Goal: Information Seeking & Learning: Learn about a topic

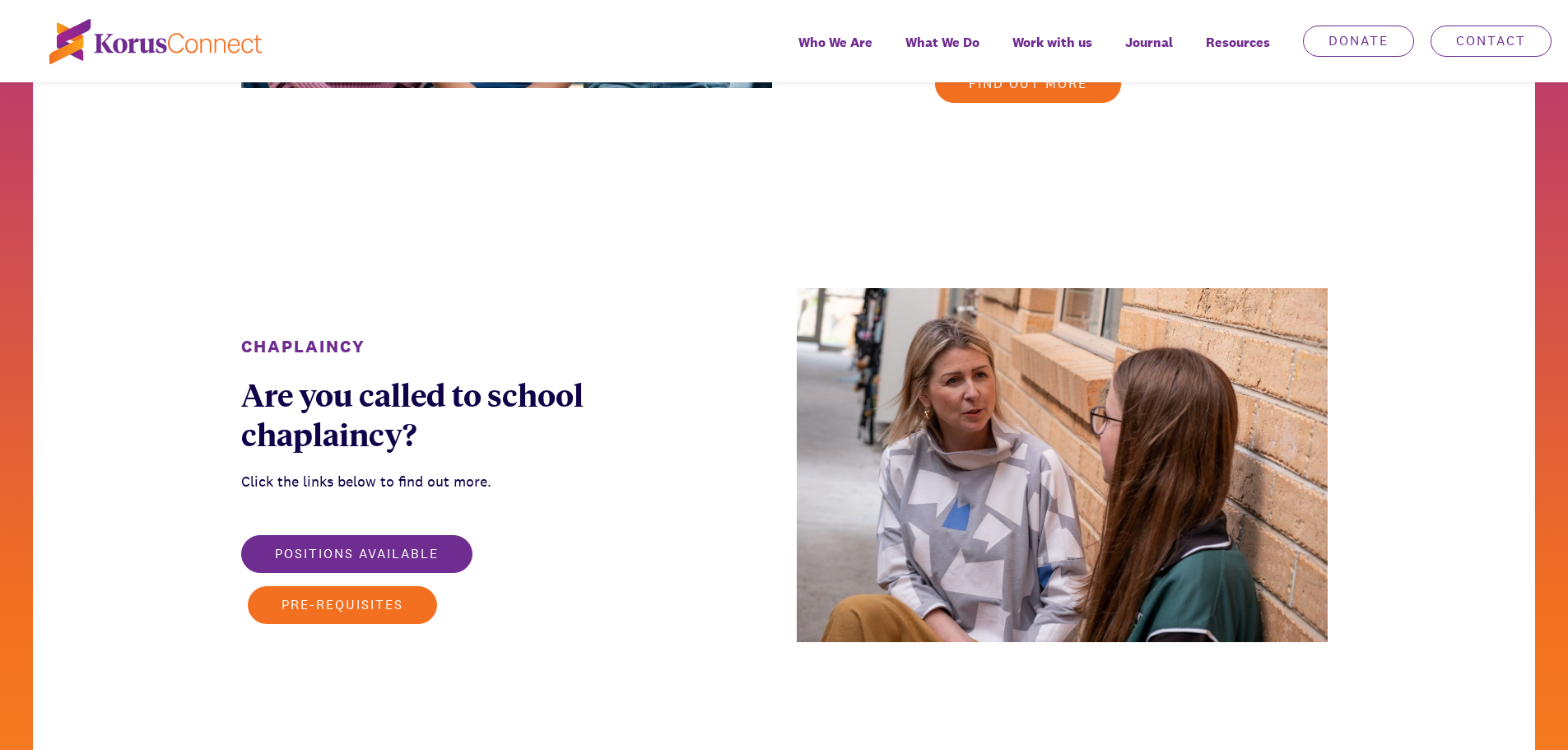
scroll to position [2058, 0]
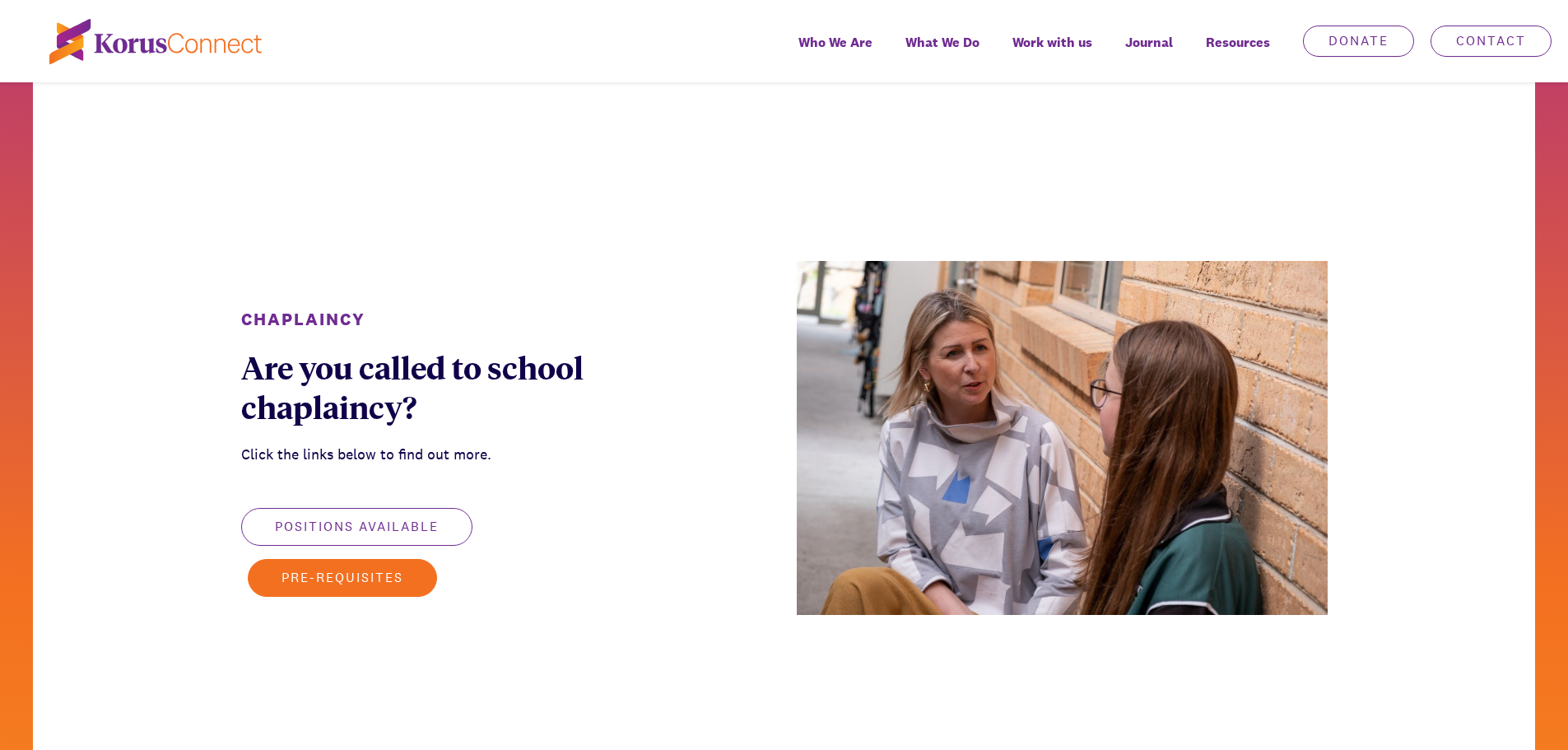
click at [429, 526] on button "Positions available" at bounding box center [358, 527] width 232 height 38
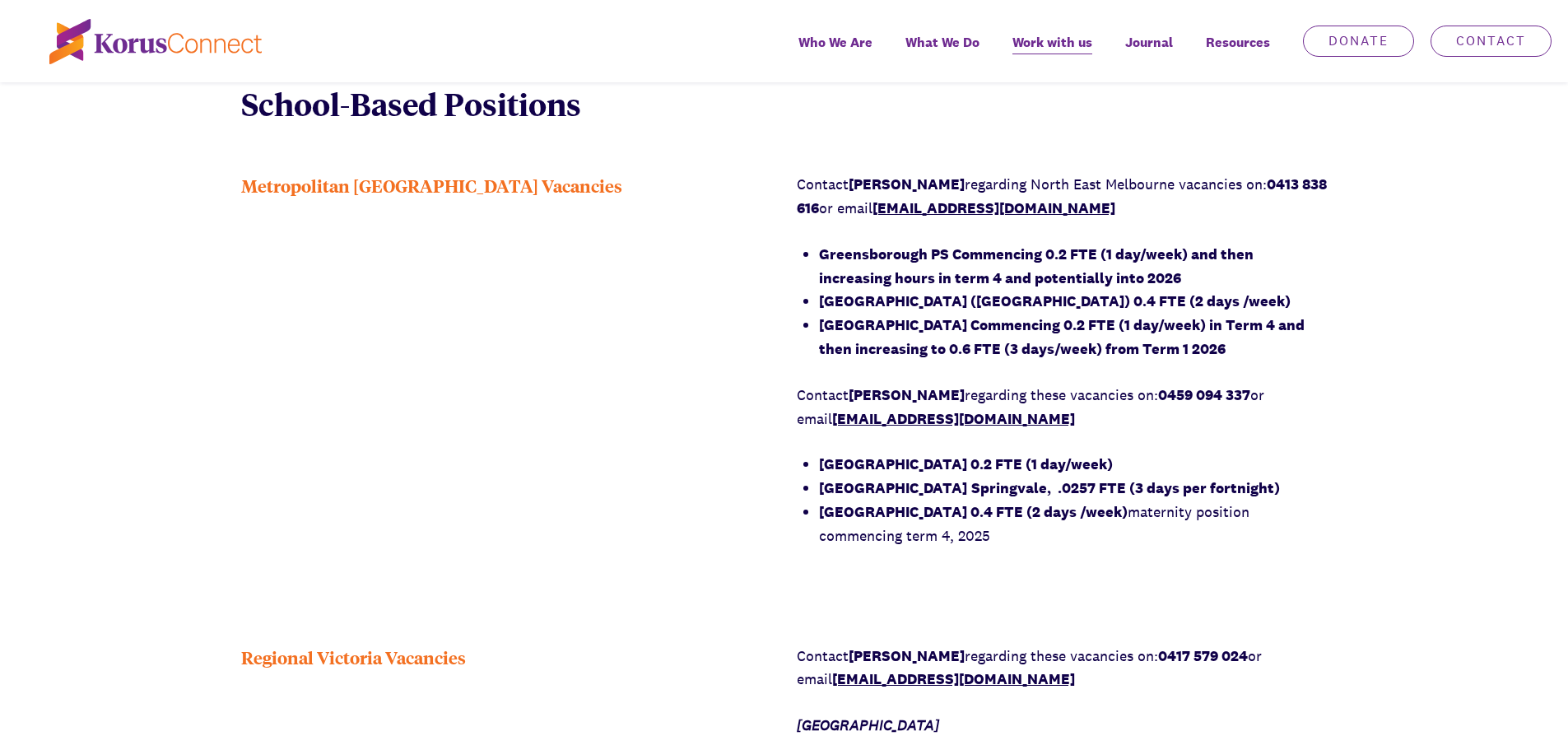
scroll to position [1071, 0]
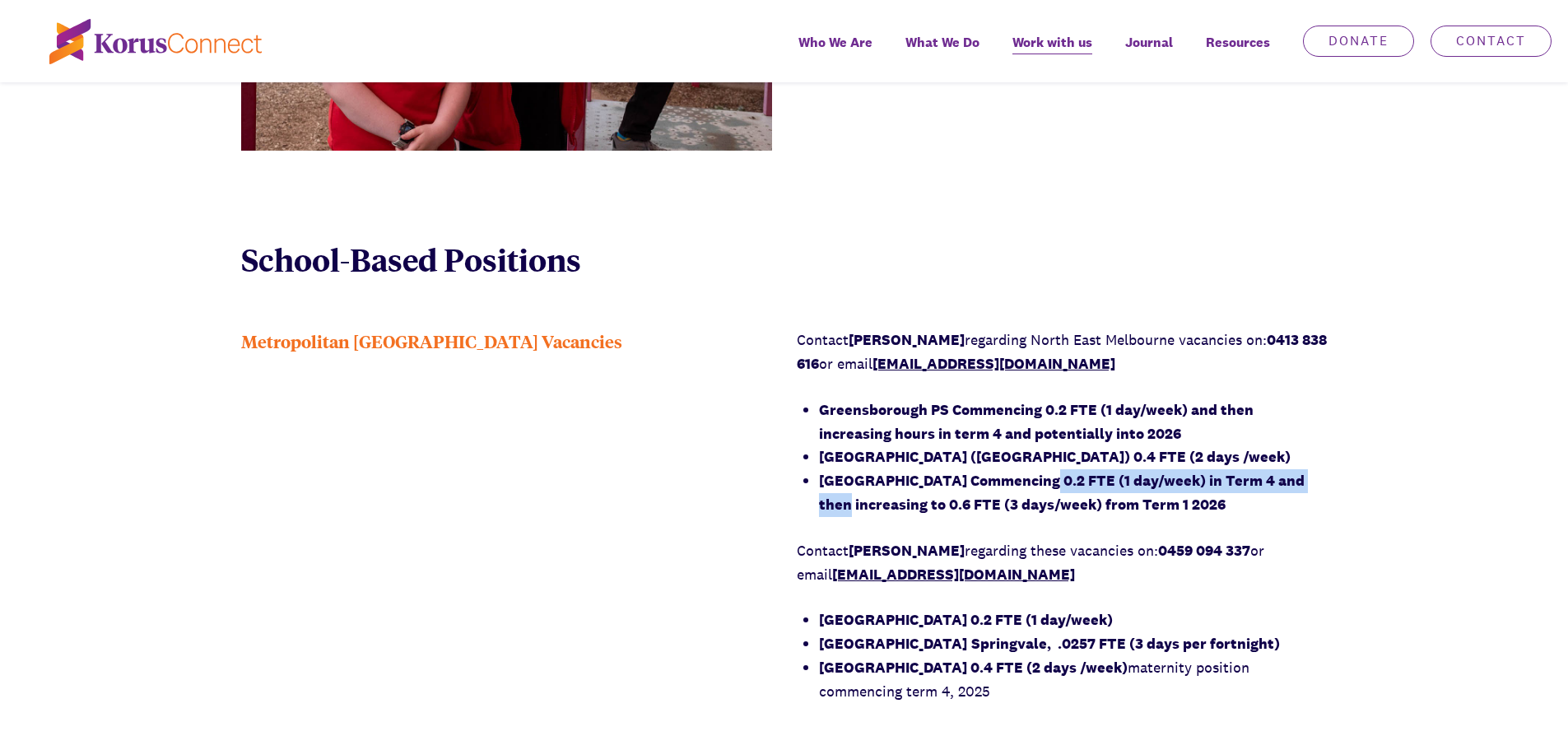
drag, startPoint x: 825, startPoint y: 503, endPoint x: 1015, endPoint y: 489, distance: 190.5
click at [1015, 489] on strong "[GEOGRAPHIC_DATA] Commencing 0.2 FTE (1 day/week) in Term 4 and then increasing…" at bounding box center [1062, 491] width 485 height 43
click at [925, 503] on strong "[GEOGRAPHIC_DATA] Commencing 0.2 FTE (1 day/week) in Term 4 and then increasing…" at bounding box center [1062, 491] width 485 height 43
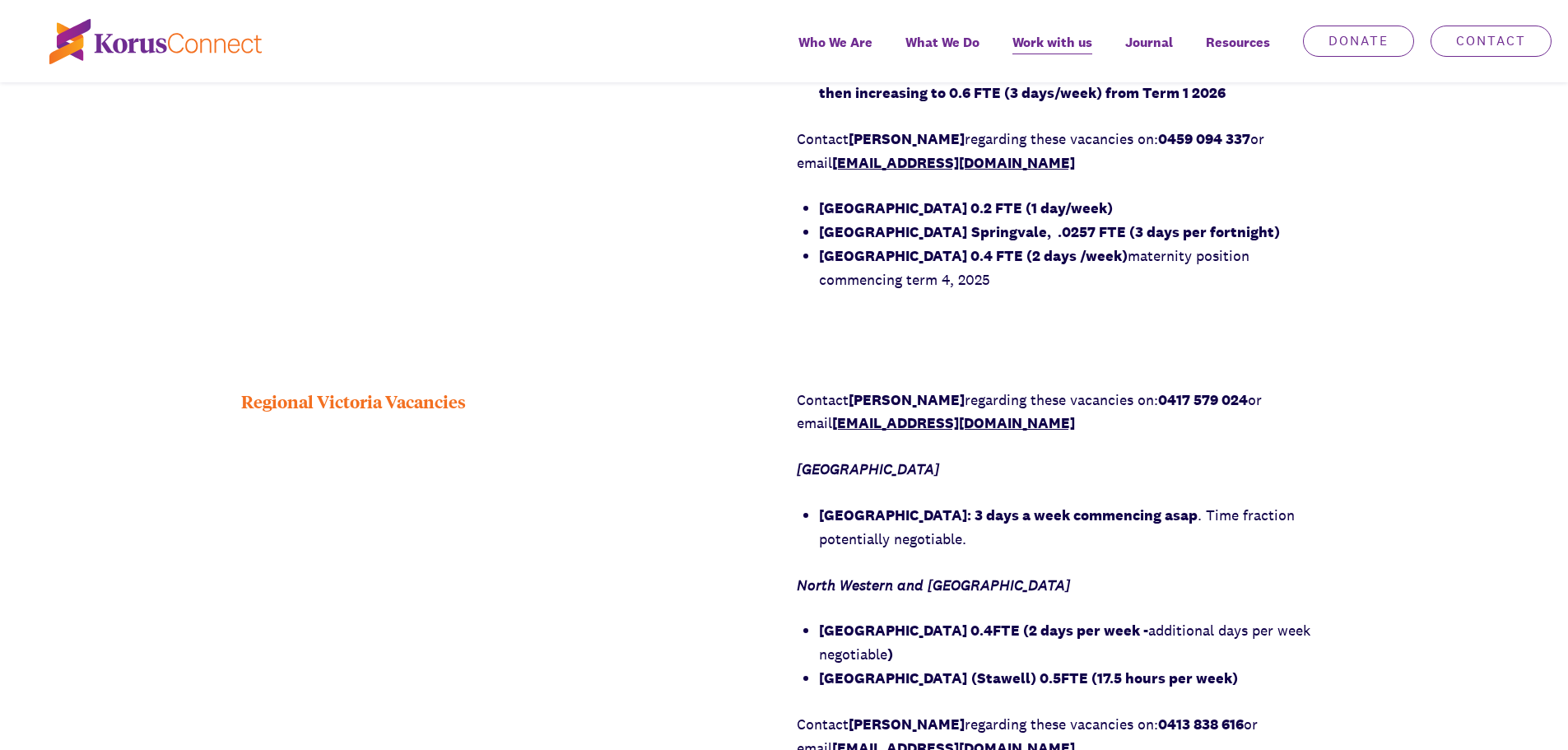
scroll to position [1564, 0]
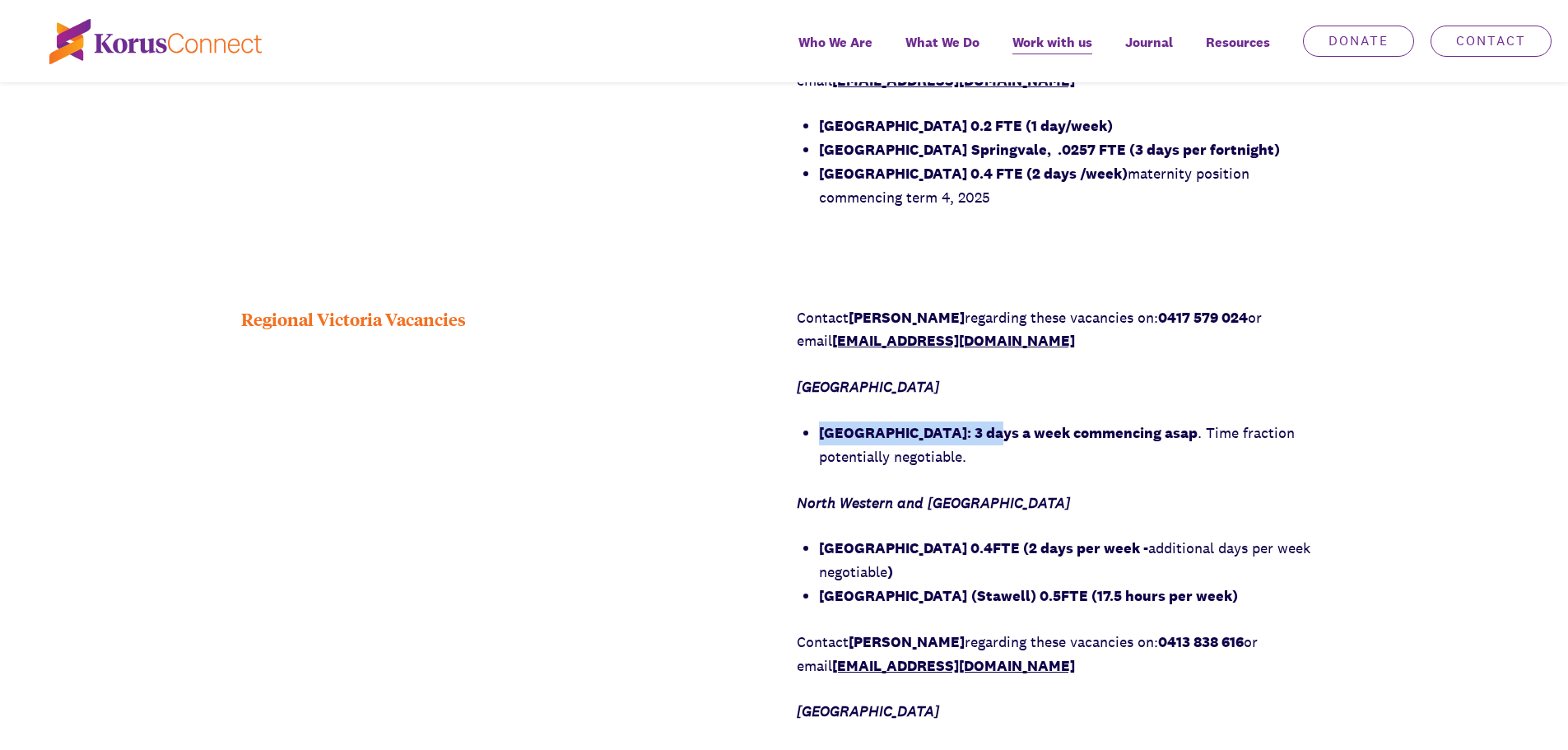
drag, startPoint x: 827, startPoint y: 428, endPoint x: 989, endPoint y: 433, distance: 162.1
click at [989, 433] on div "Contact [PERSON_NAME] regarding these vacancies on: 0417 579 024 or email [EMAI…" at bounding box center [1063, 642] width 531 height 672
click at [1055, 467] on li "[GEOGRAPHIC_DATA]: 3 days a week commencing asap . Time fraction potentially ne…" at bounding box center [1073, 445] width 508 height 48
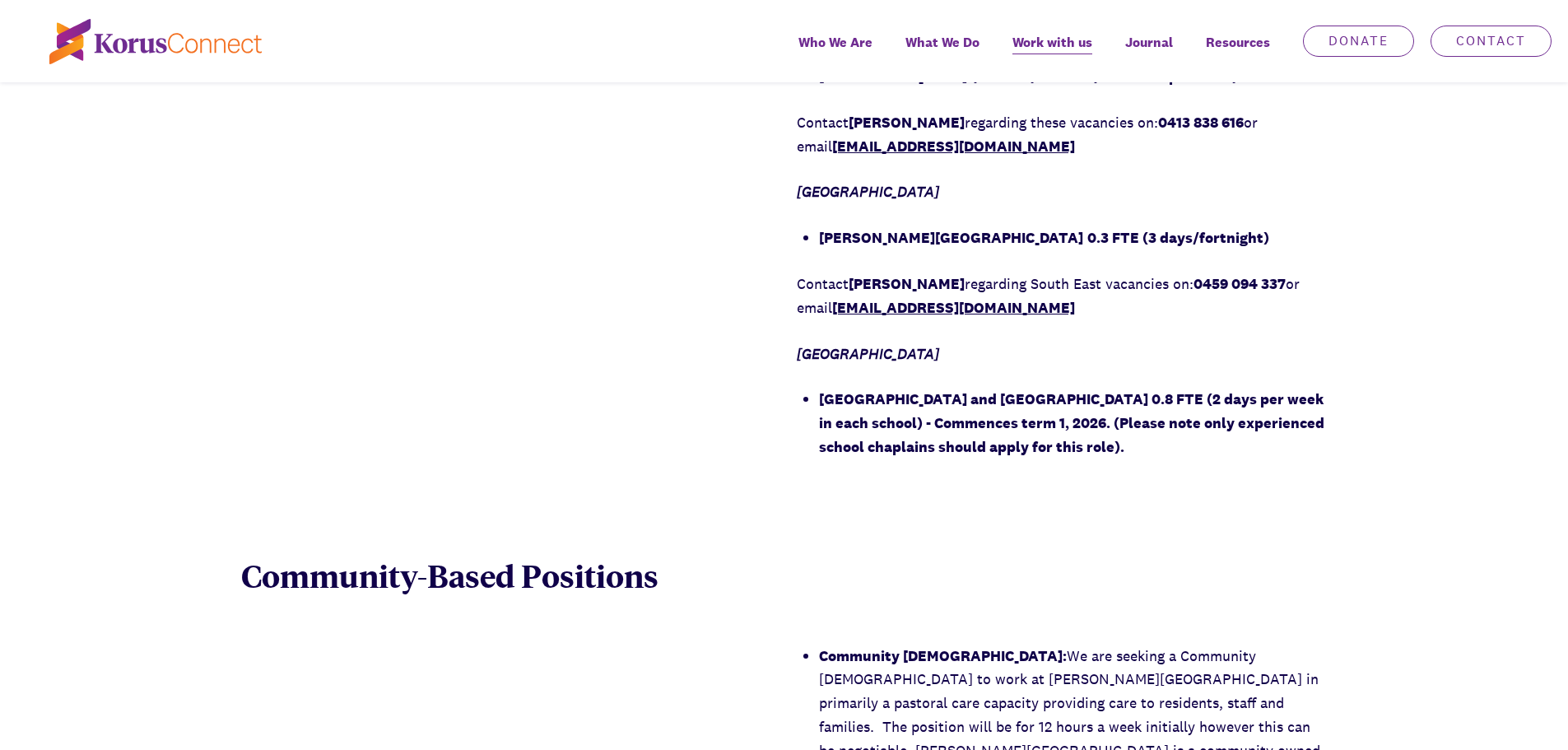
scroll to position [2140, 0]
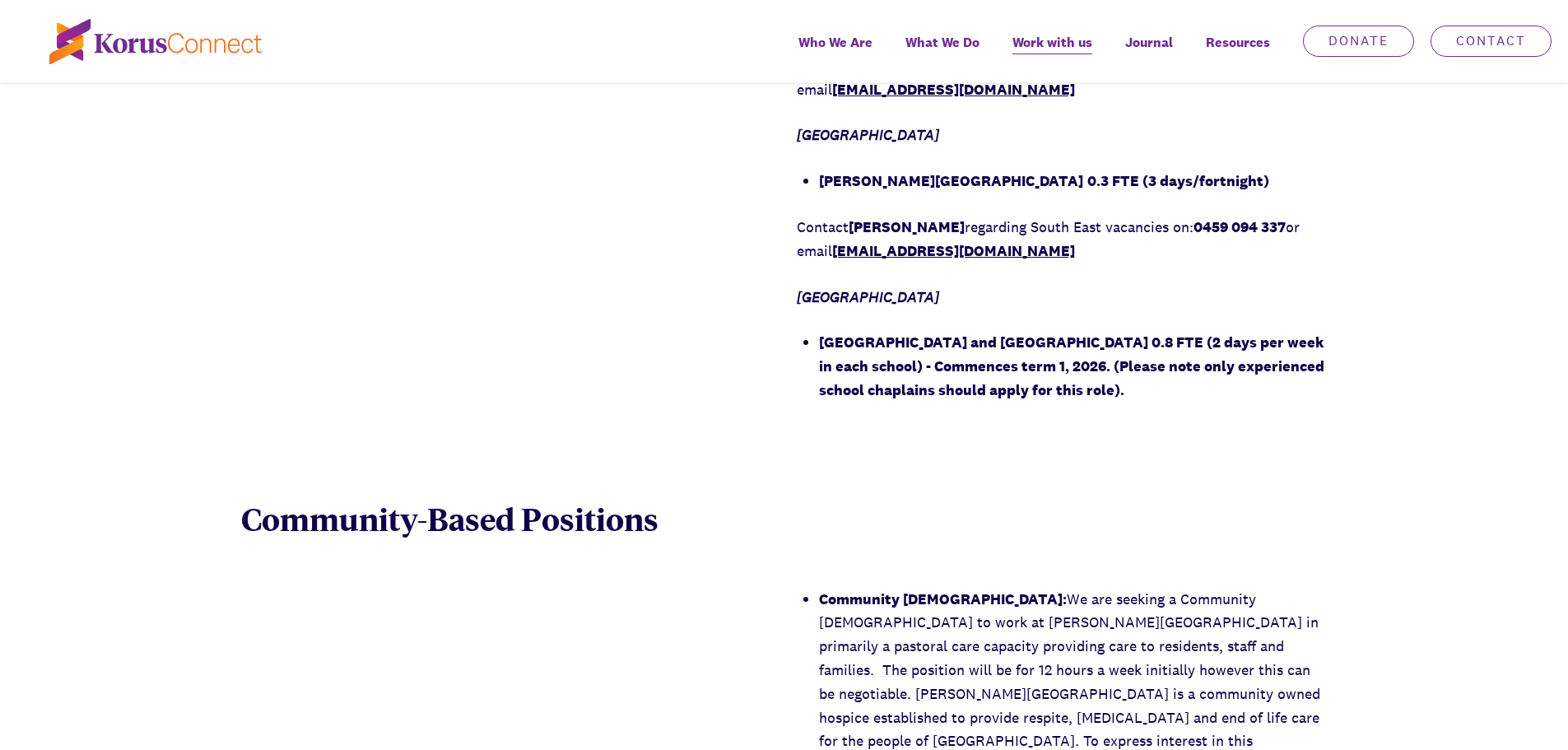
click at [838, 339] on strong "[GEOGRAPHIC_DATA] and [GEOGRAPHIC_DATA] 0.8 FTE (2 days per week in each school…" at bounding box center [1072, 366] width 505 height 67
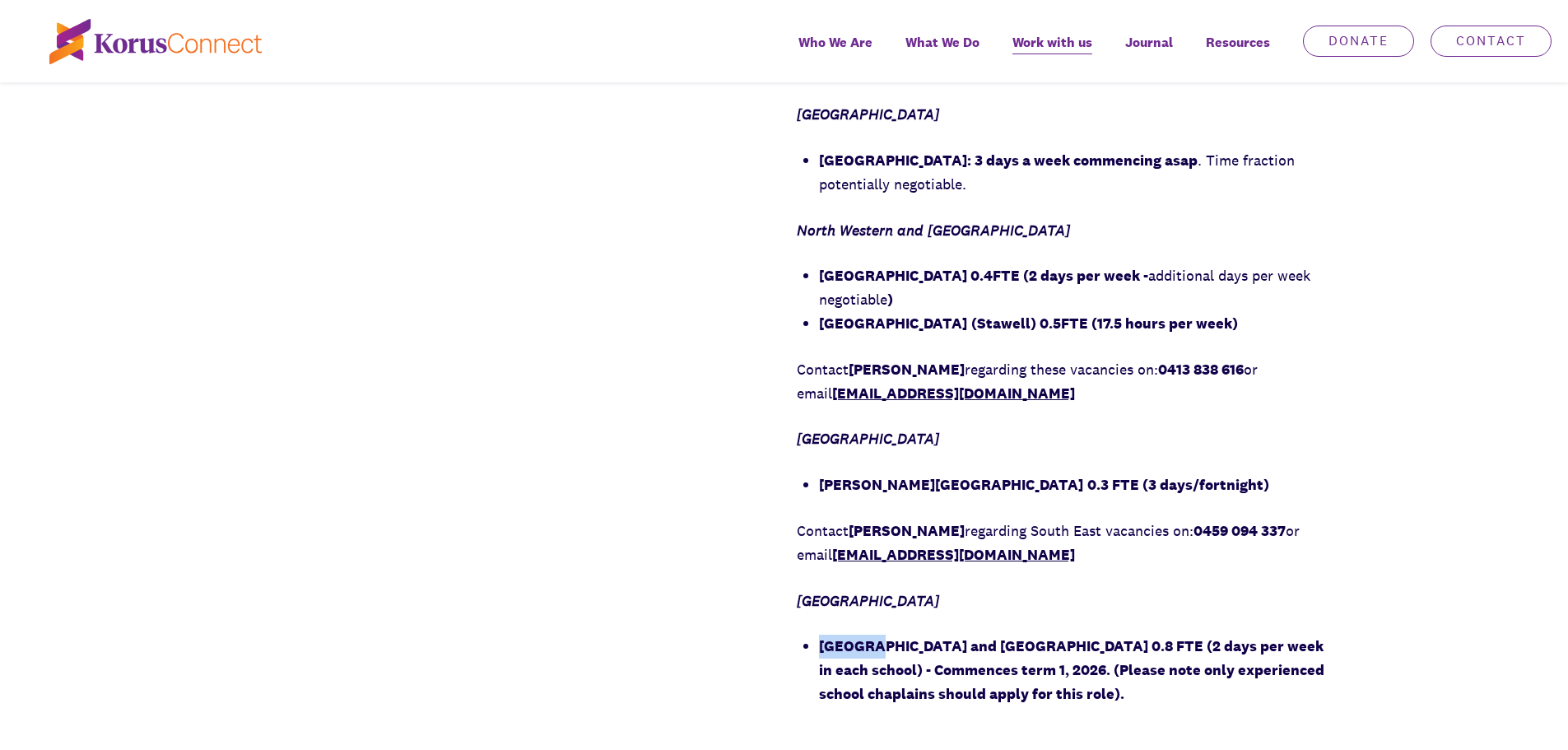
scroll to position [1811, 0]
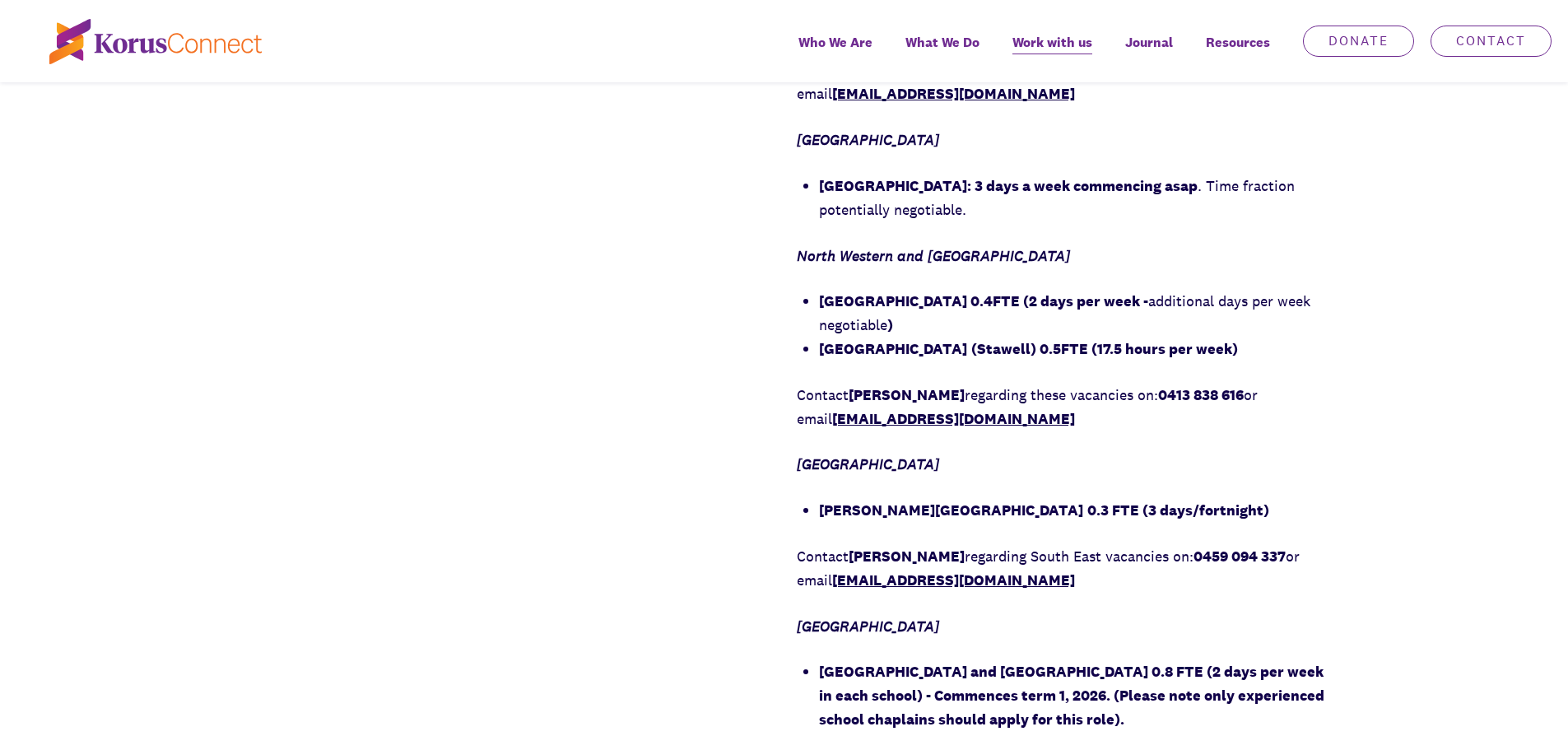
click at [1011, 307] on strong "[GEOGRAPHIC_DATA] 0.4FTE (2 days per week -" at bounding box center [984, 301] width 330 height 19
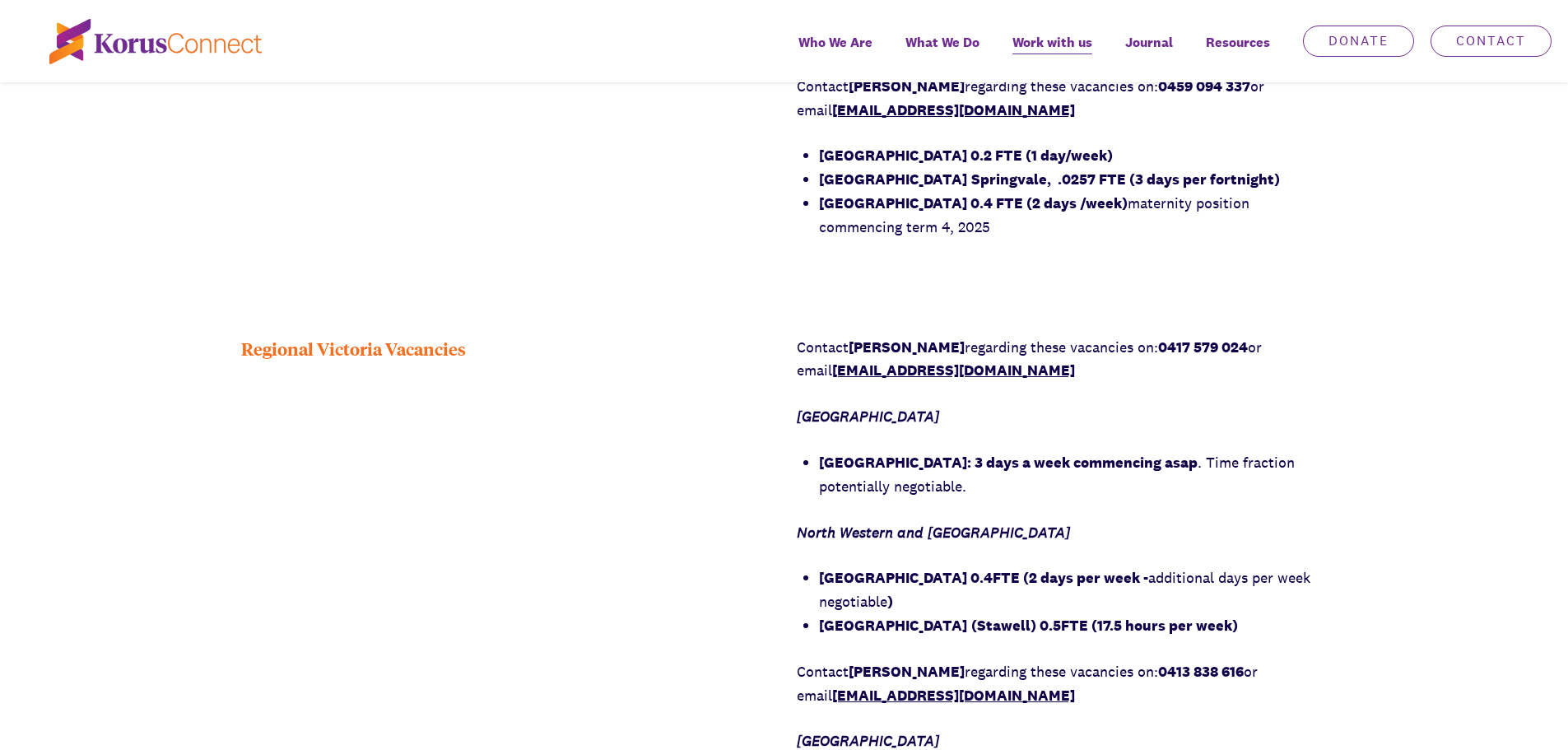
scroll to position [1564, 0]
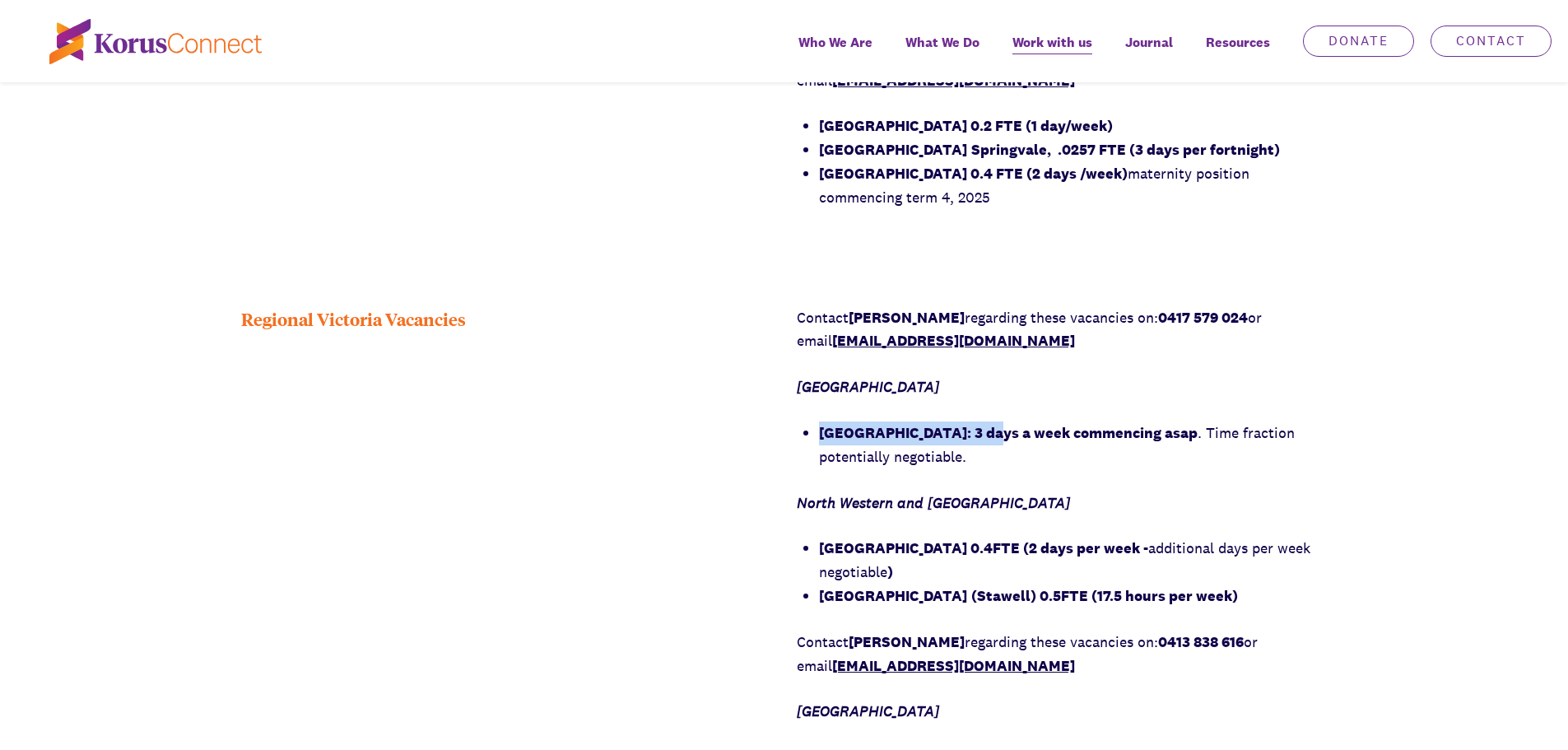
drag, startPoint x: 818, startPoint y: 438, endPoint x: 985, endPoint y: 431, distance: 167.1
click at [985, 431] on strong "[GEOGRAPHIC_DATA]: 3 days a week commencing asap" at bounding box center [1008, 432] width 379 height 19
copy strong "[GEOGRAPHIC_DATA]"
click at [1342, 368] on div "Regional Victoria Vacancies Contact [PERSON_NAME] regarding these vacancies on:…" at bounding box center [784, 654] width 1568 height 695
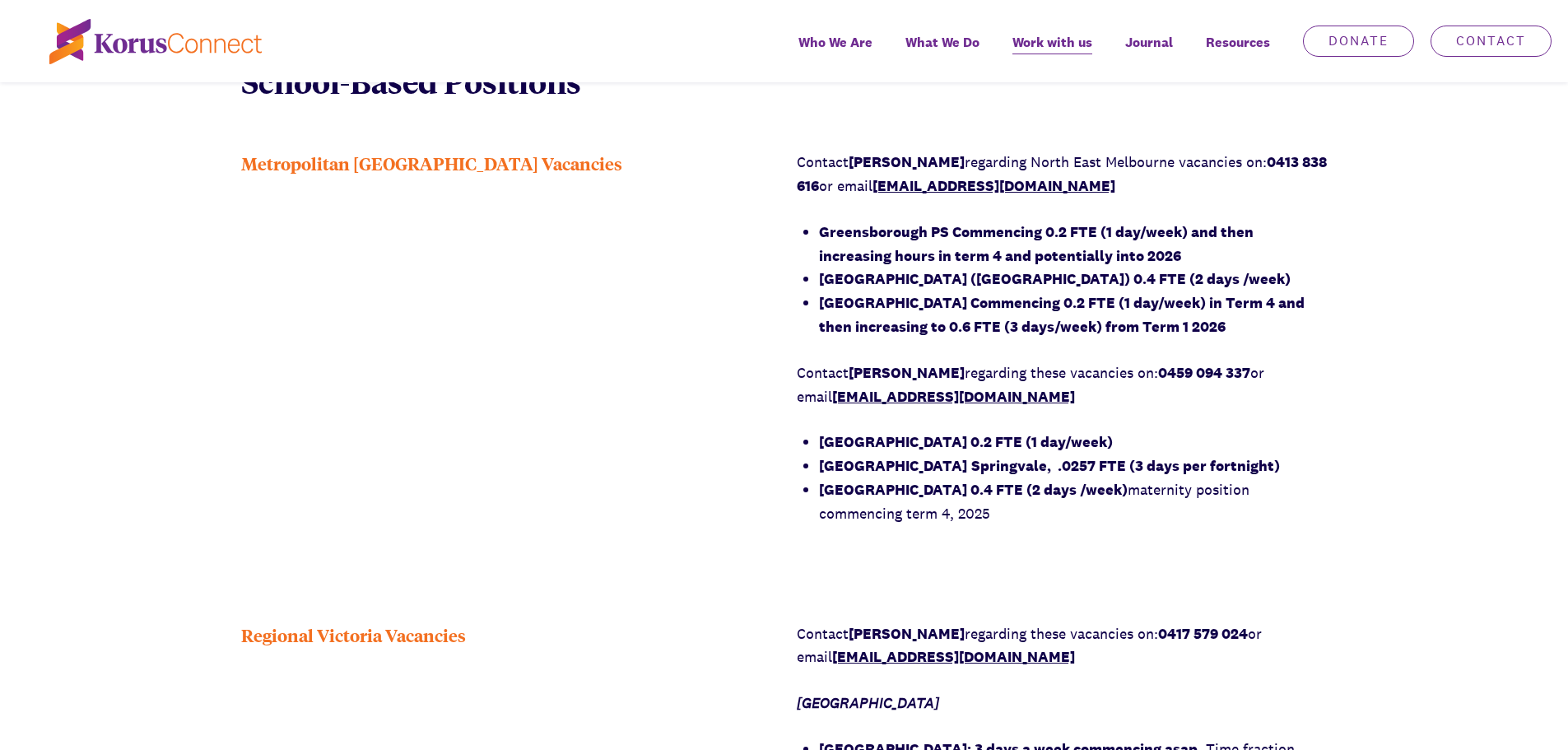
scroll to position [1234, 0]
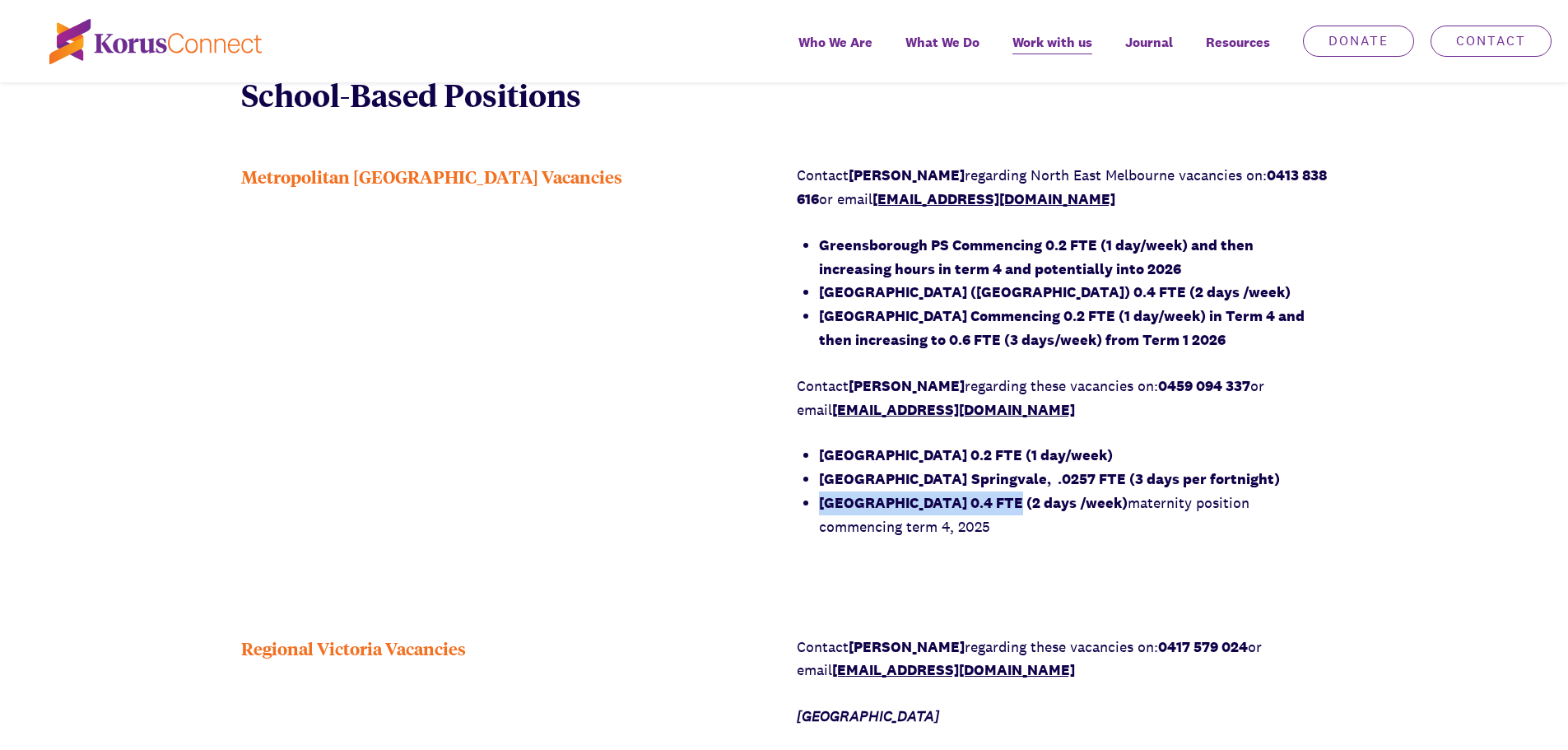
drag, startPoint x: 818, startPoint y: 506, endPoint x: 995, endPoint y: 505, distance: 177.0
click at [995, 505] on div "Contact [PERSON_NAME] regarding [GEOGRAPHIC_DATA] vacancies on: 0413 838 616 or…" at bounding box center [1063, 351] width 531 height 375
copy strong "[GEOGRAPHIC_DATA]"
click at [663, 412] on div "Metropolitan [GEOGRAPHIC_DATA] Vacancies" at bounding box center [507, 362] width 531 height 396
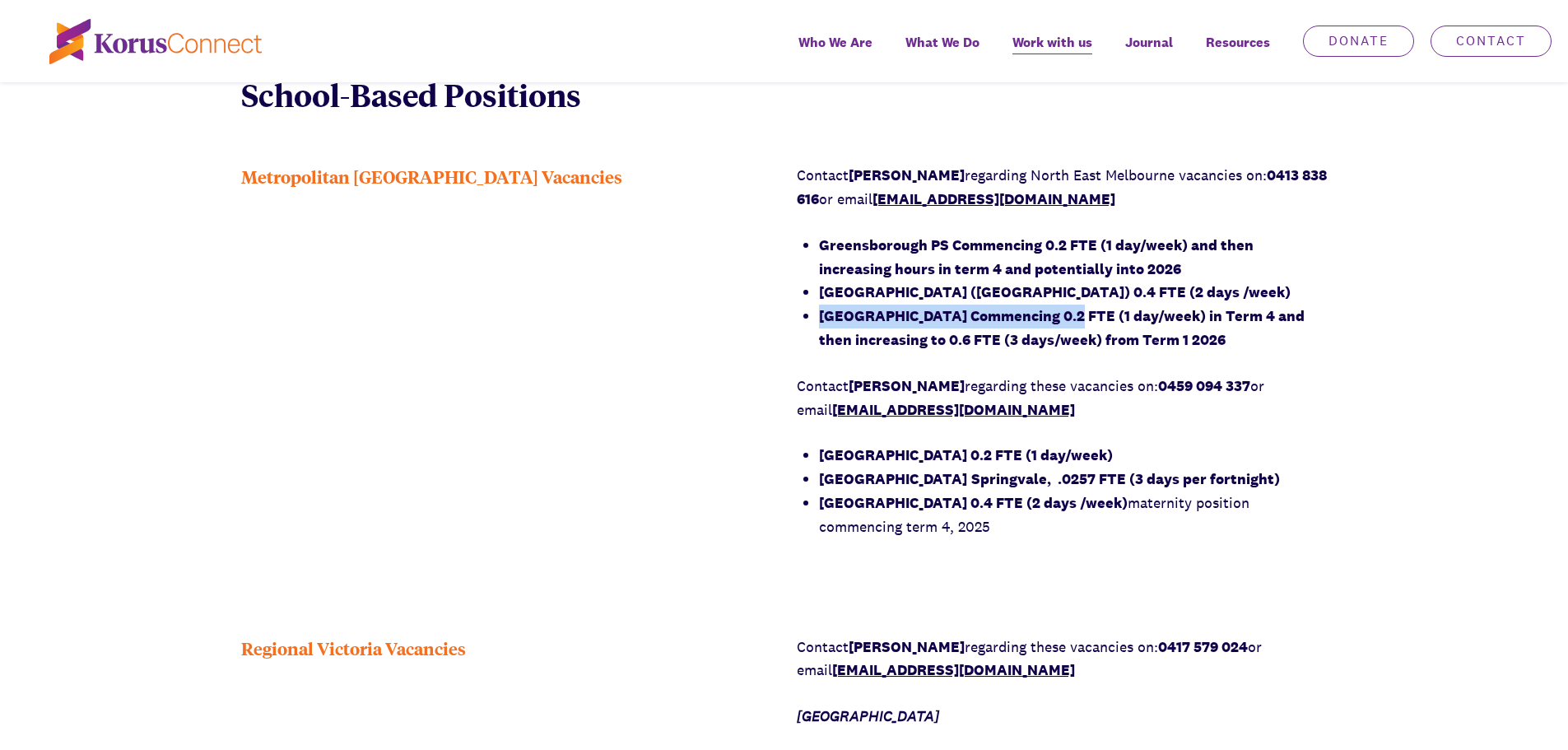
drag, startPoint x: 820, startPoint y: 317, endPoint x: 1046, endPoint y: 323, distance: 226.1
click at [1046, 323] on strong "[GEOGRAPHIC_DATA] Commencing 0.2 FTE (1 day/week) in Term 4 and then increasing…" at bounding box center [1062, 328] width 485 height 43
copy strong "[GEOGRAPHIC_DATA]"
click at [1104, 316] on strong "[GEOGRAPHIC_DATA] Commencing 0.2 FTE (1 day/week) in Term 4 and then increasing…" at bounding box center [1062, 328] width 485 height 43
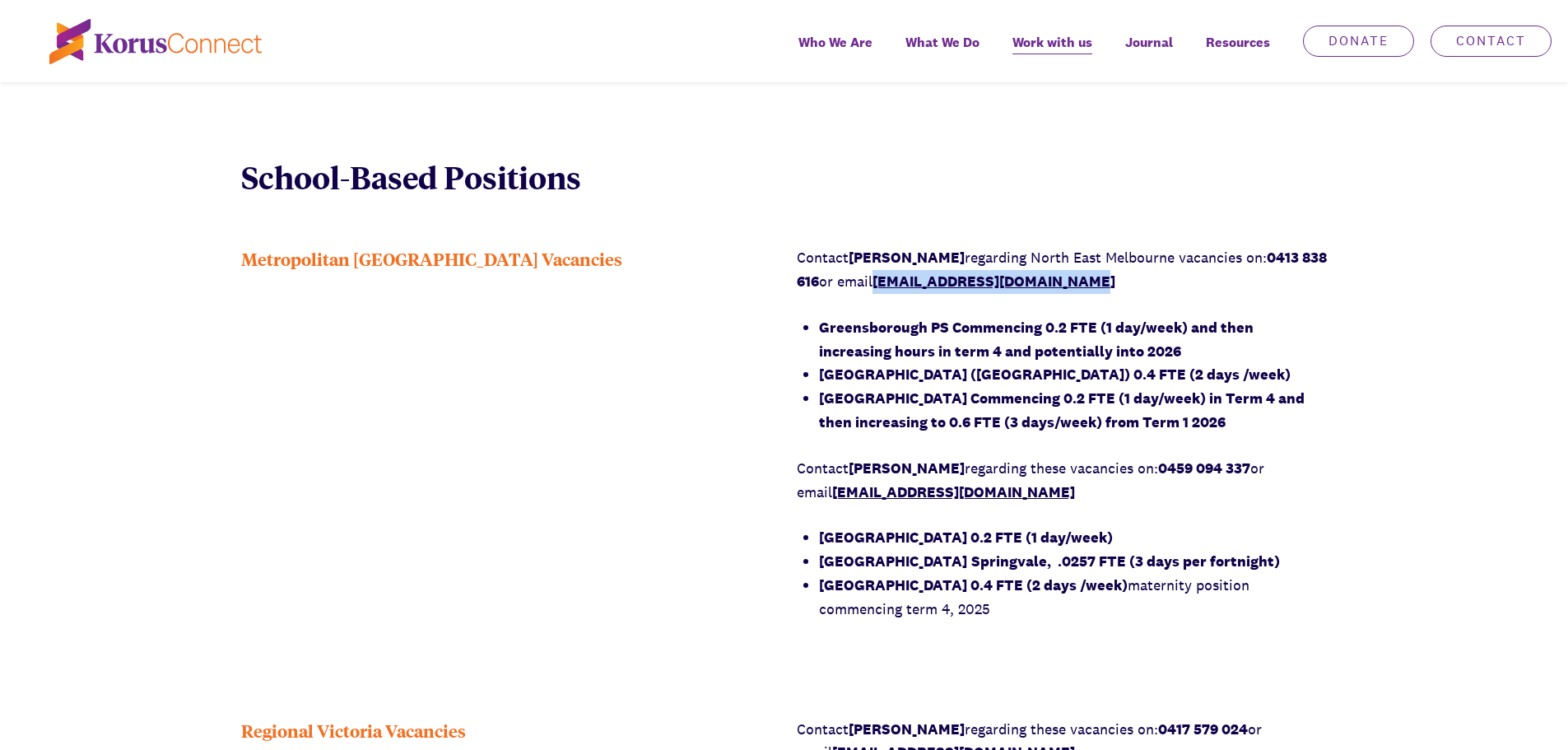
drag, startPoint x: 1136, startPoint y: 279, endPoint x: 911, endPoint y: 291, distance: 225.3
click at [911, 291] on p "Contact [PERSON_NAME] regarding [GEOGRAPHIC_DATA] vacancies on: 0413 838 616 or…" at bounding box center [1063, 270] width 531 height 48
copy link "[EMAIL_ADDRESS][DOMAIN_NAME]"
click at [962, 278] on link "[EMAIL_ADDRESS][DOMAIN_NAME]" at bounding box center [994, 281] width 243 height 19
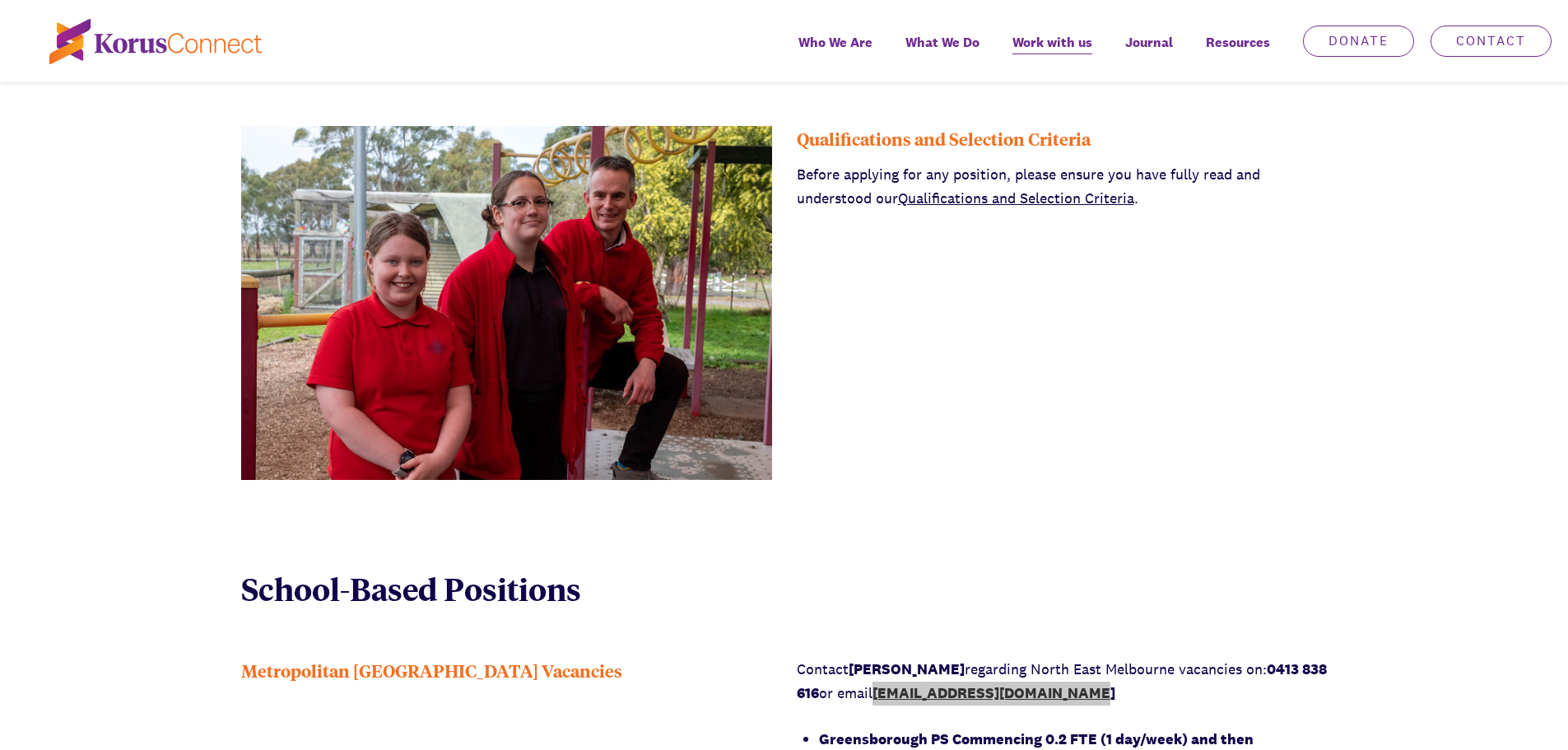
scroll to position [658, 0]
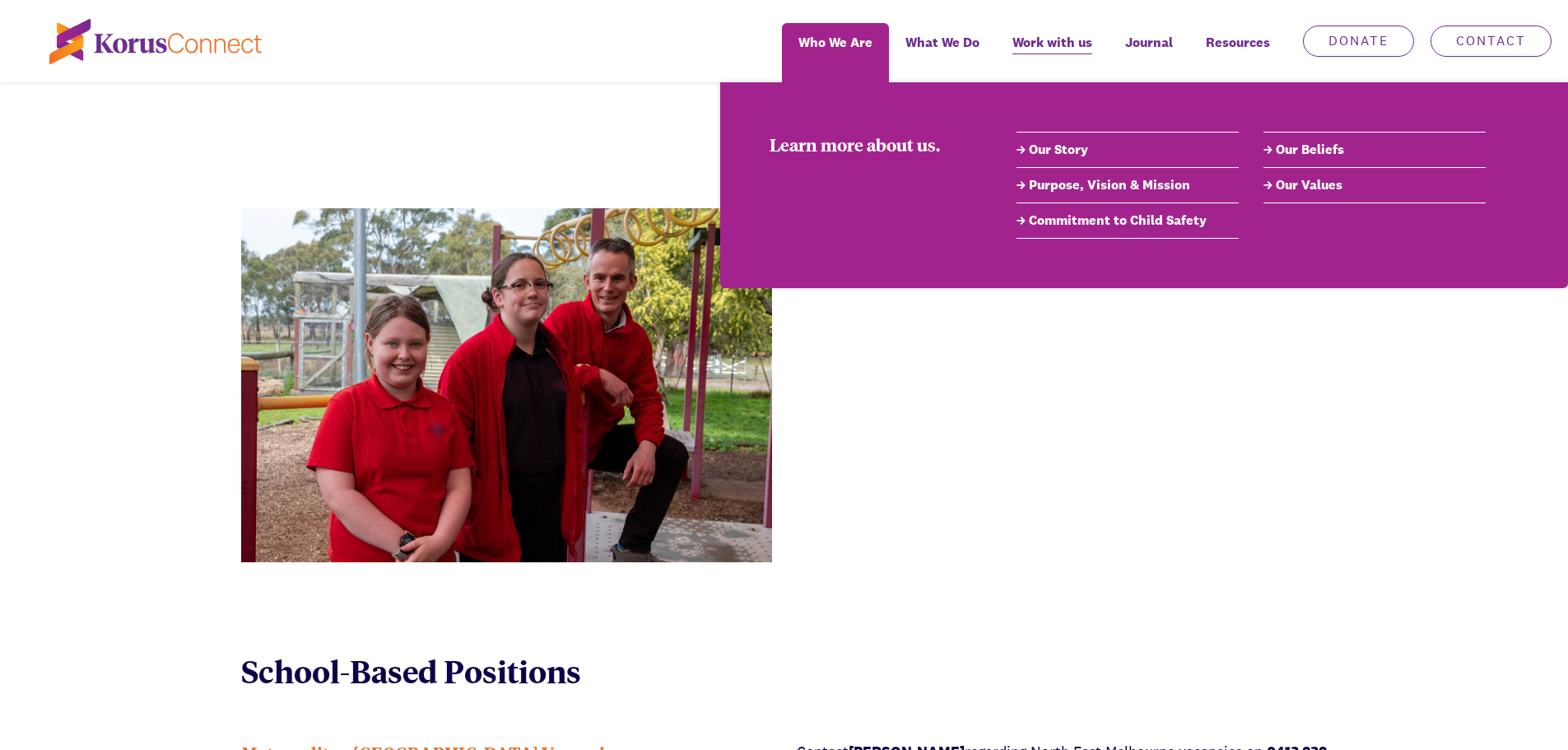
click at [1051, 151] on link "Our Story" at bounding box center [1128, 150] width 223 height 20
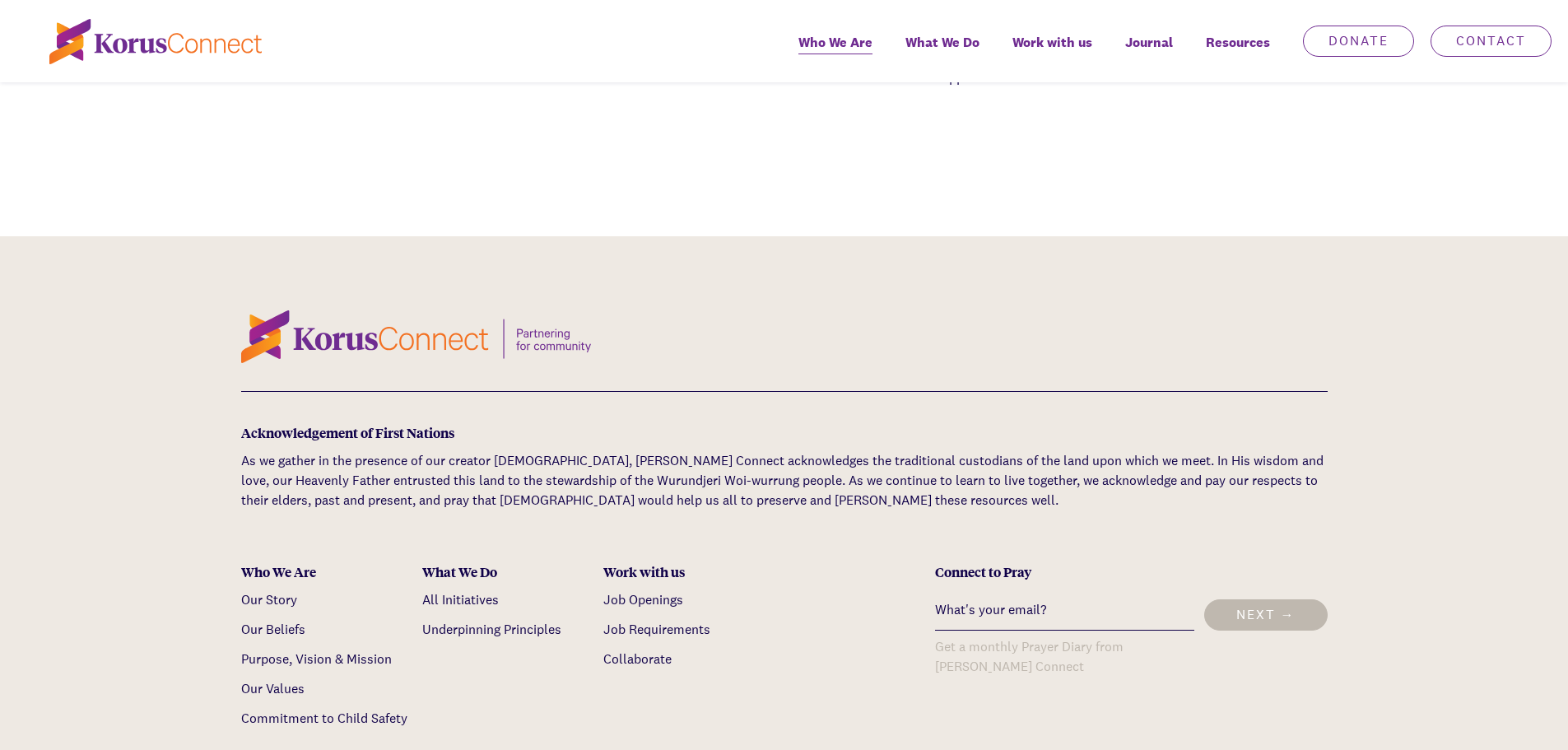
scroll to position [5351, 0]
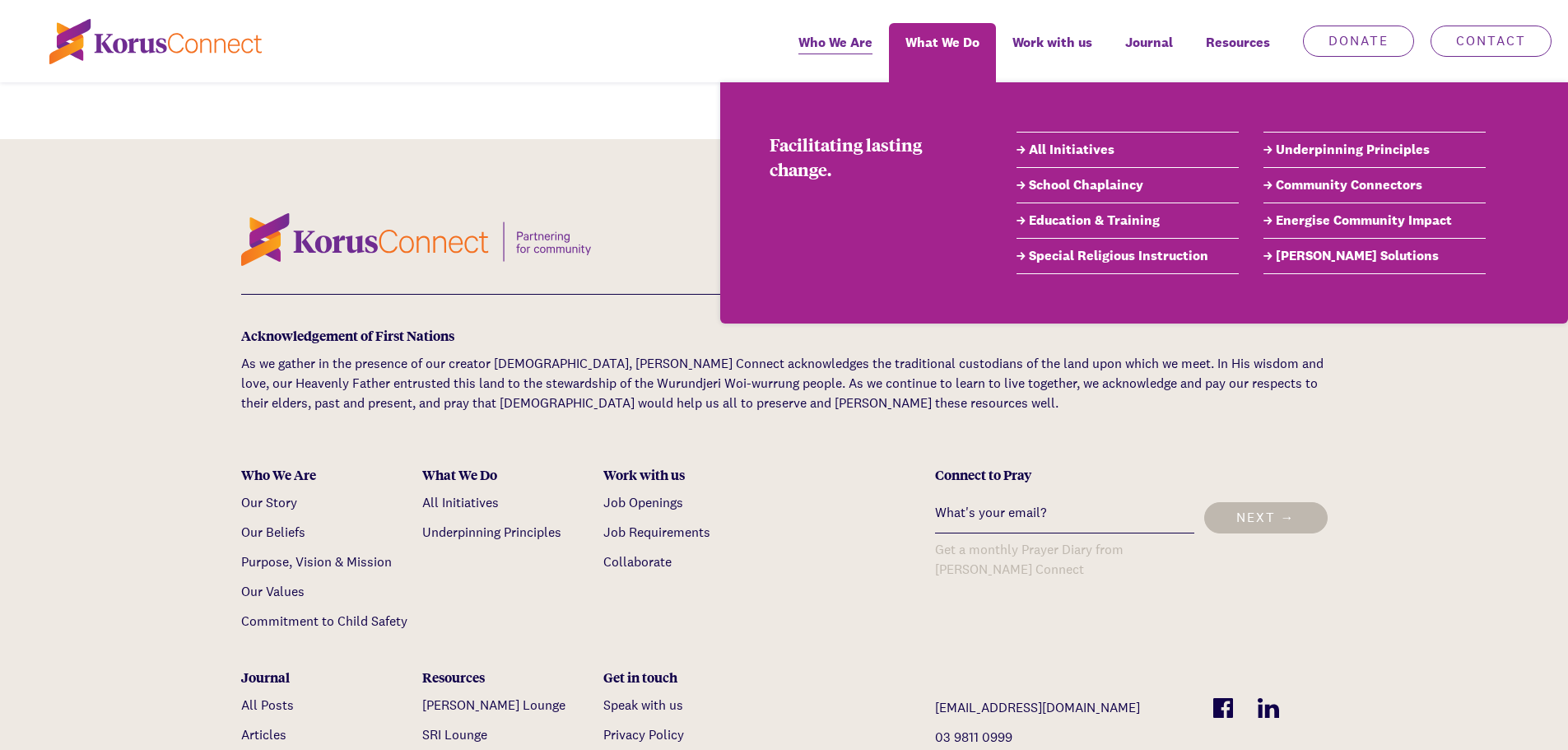
click at [1055, 184] on link "School Chaplaincy" at bounding box center [1128, 186] width 223 height 20
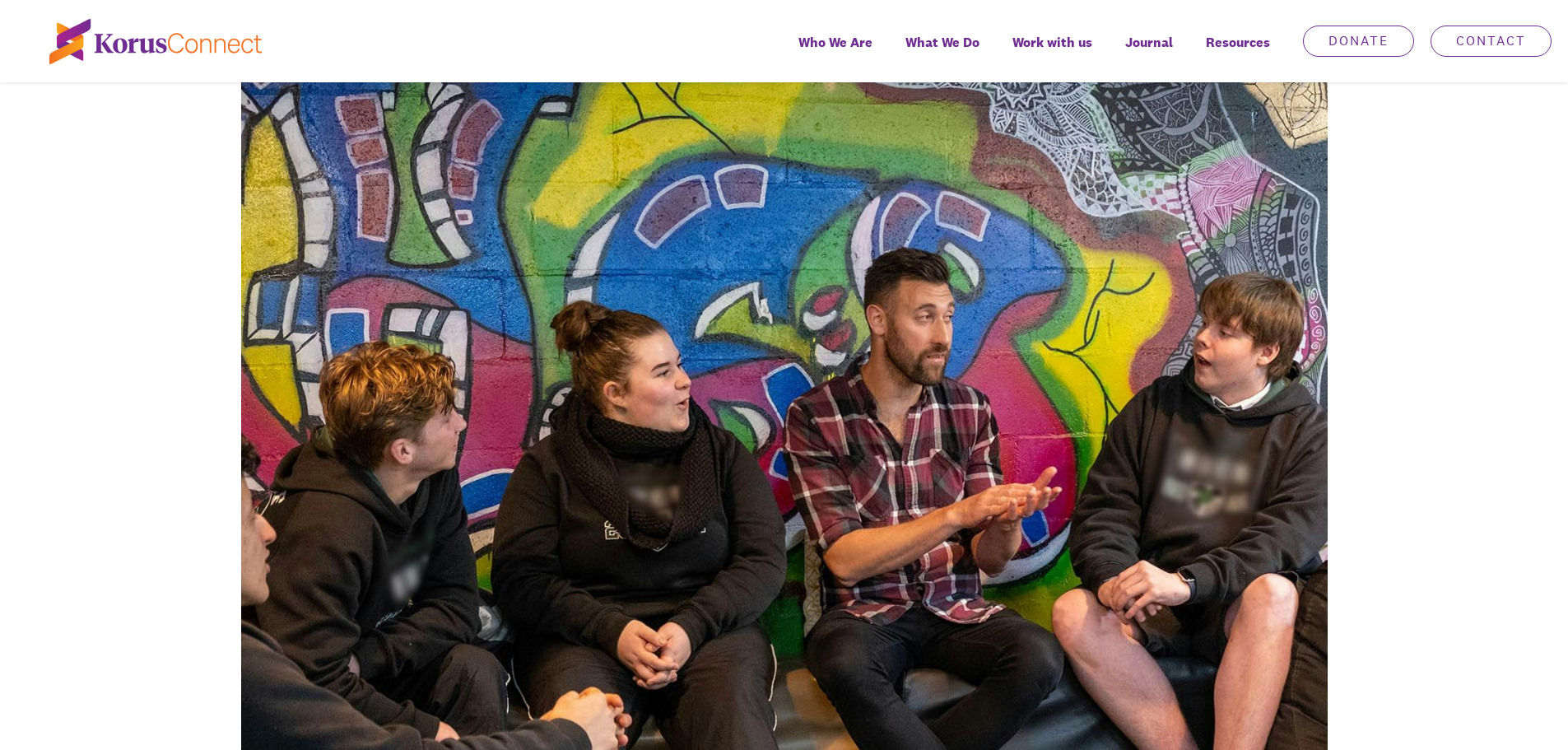
scroll to position [2223, 0]
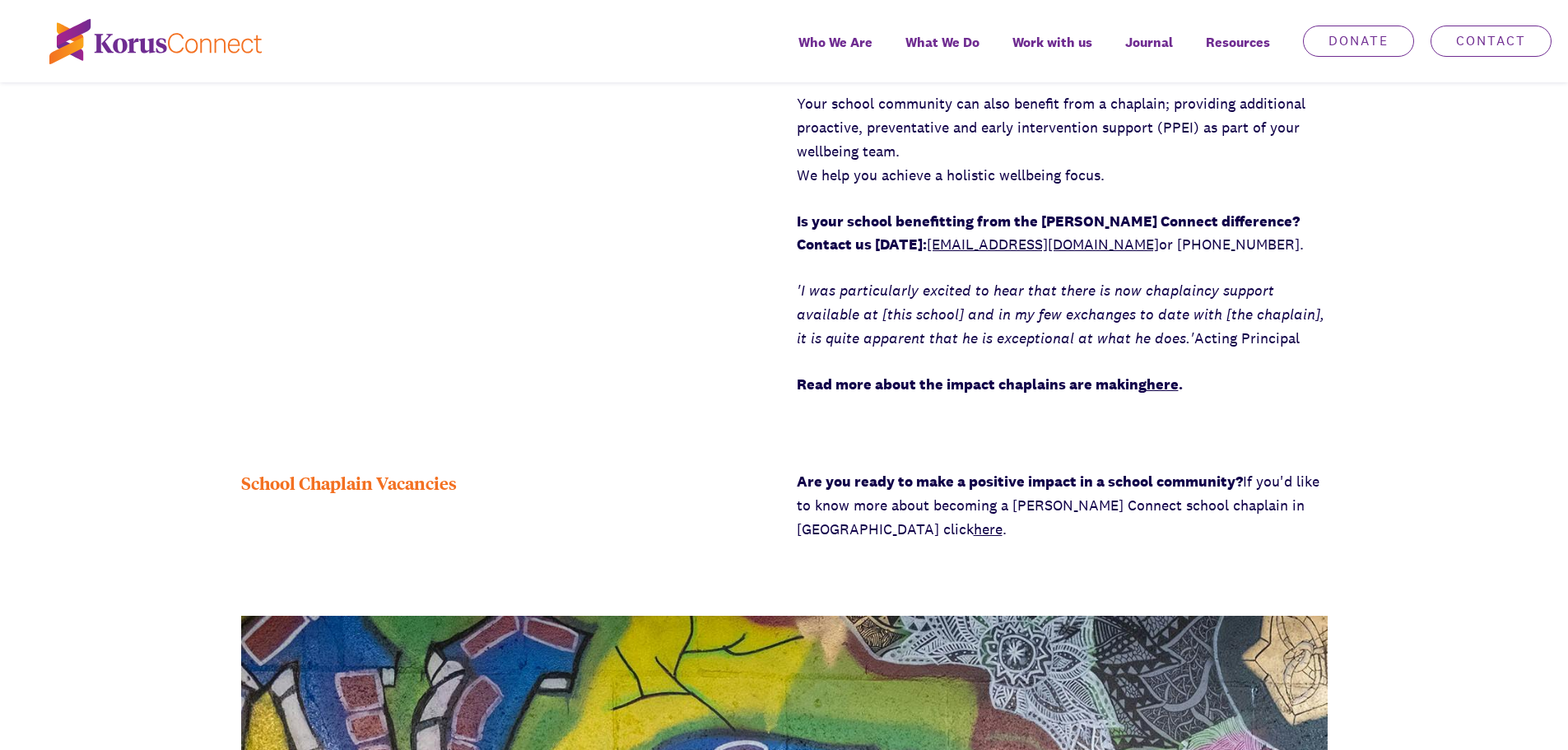
click at [1159, 390] on link "here" at bounding box center [1163, 383] width 32 height 19
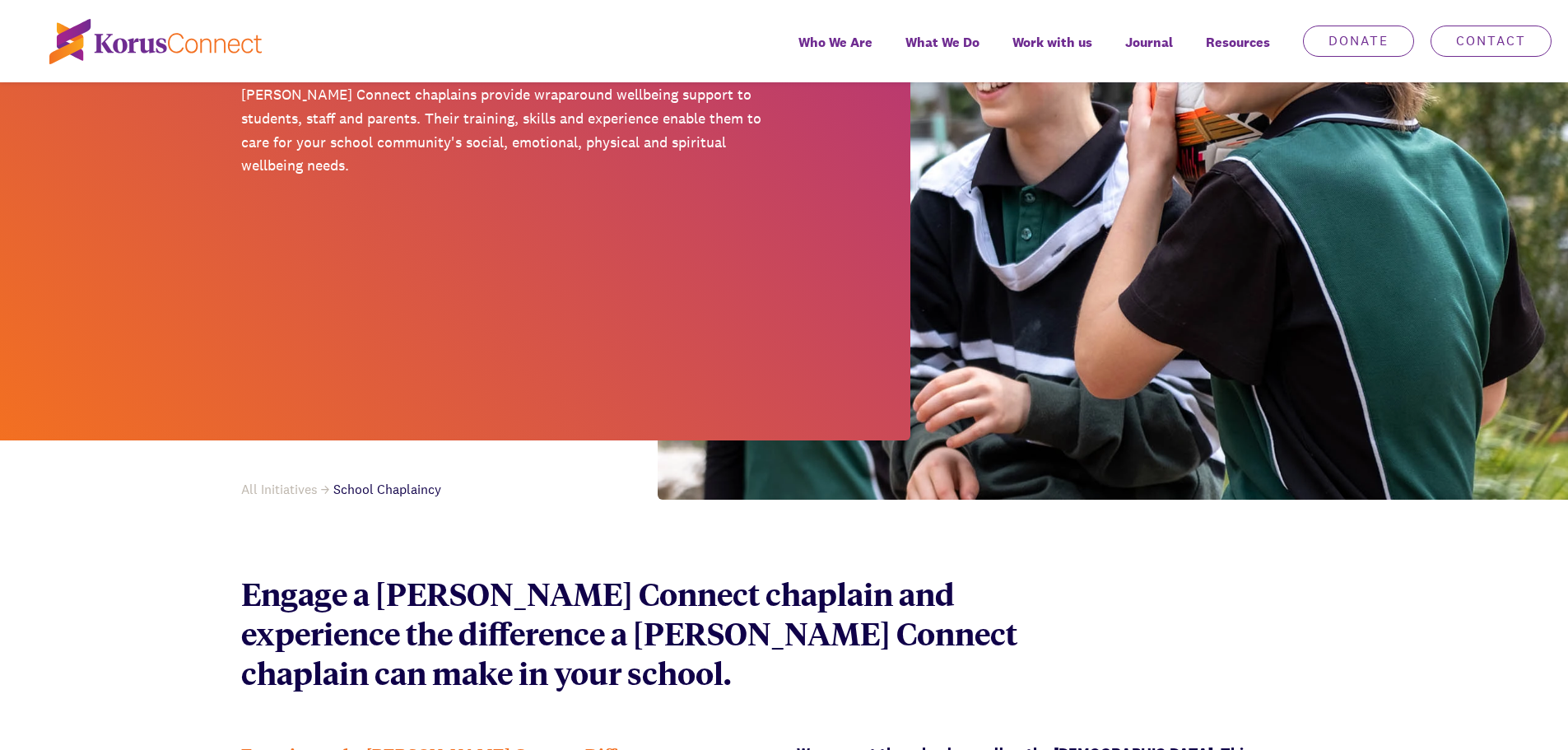
scroll to position [247, 0]
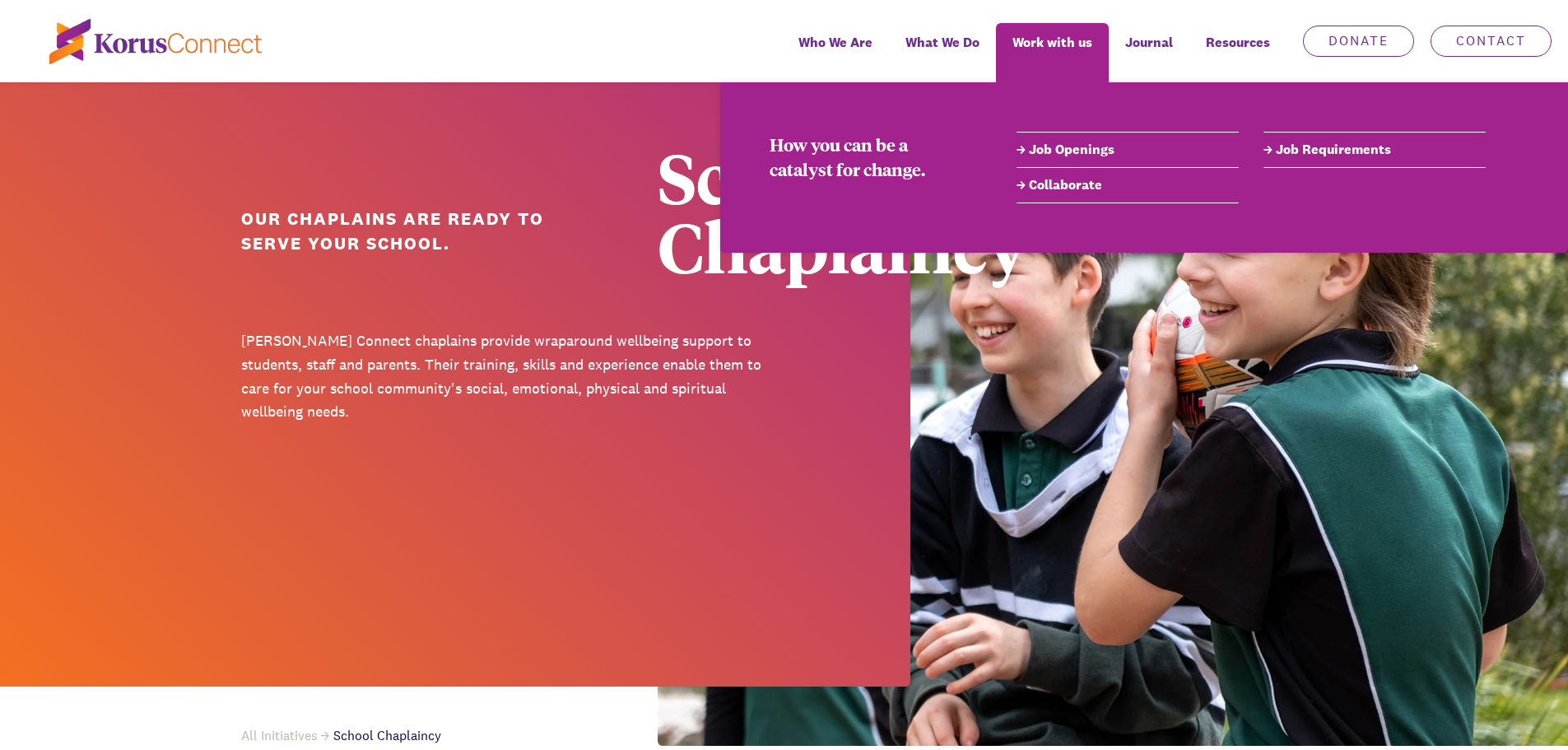
click at [1295, 151] on link "Job Requirements" at bounding box center [1374, 150] width 223 height 20
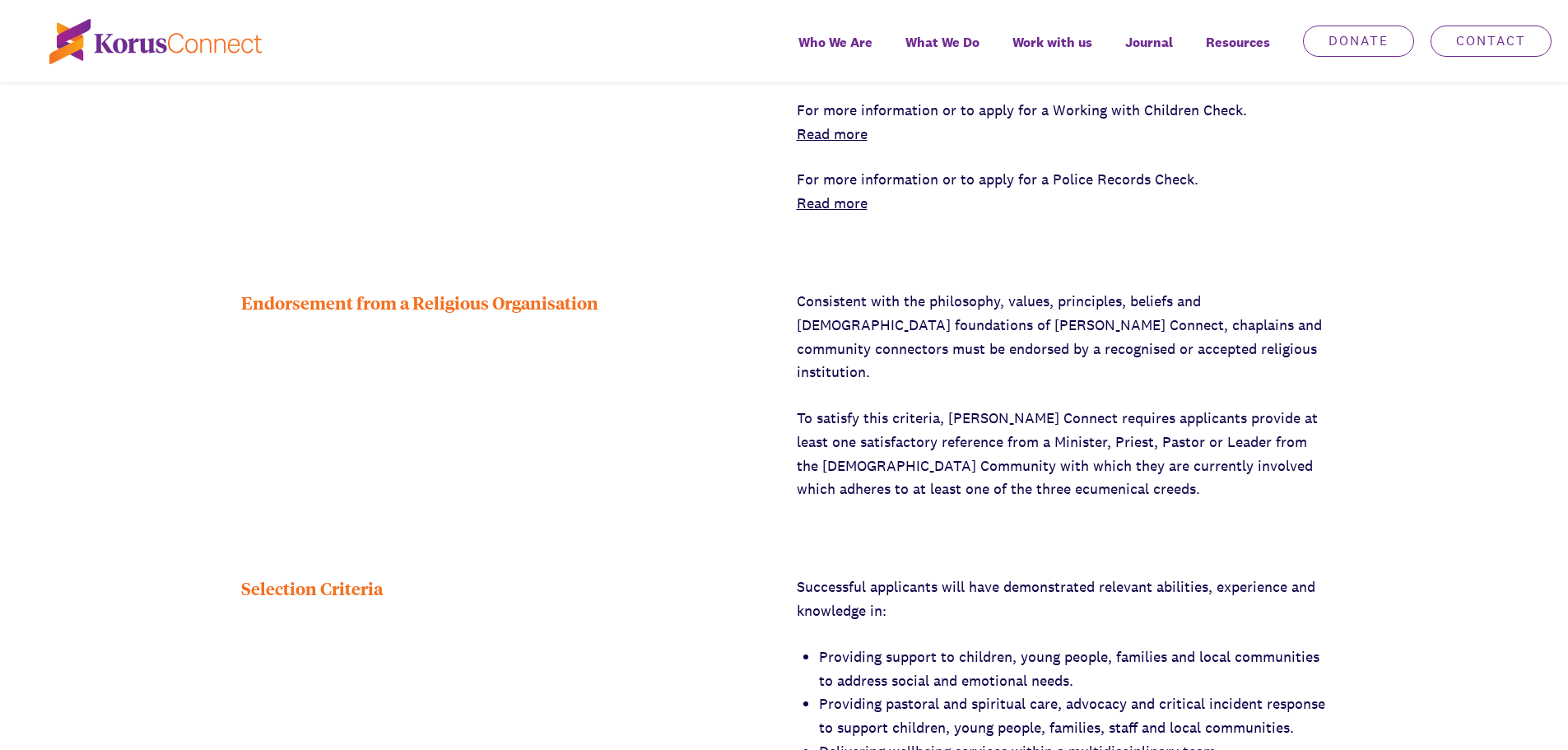
scroll to position [1482, 0]
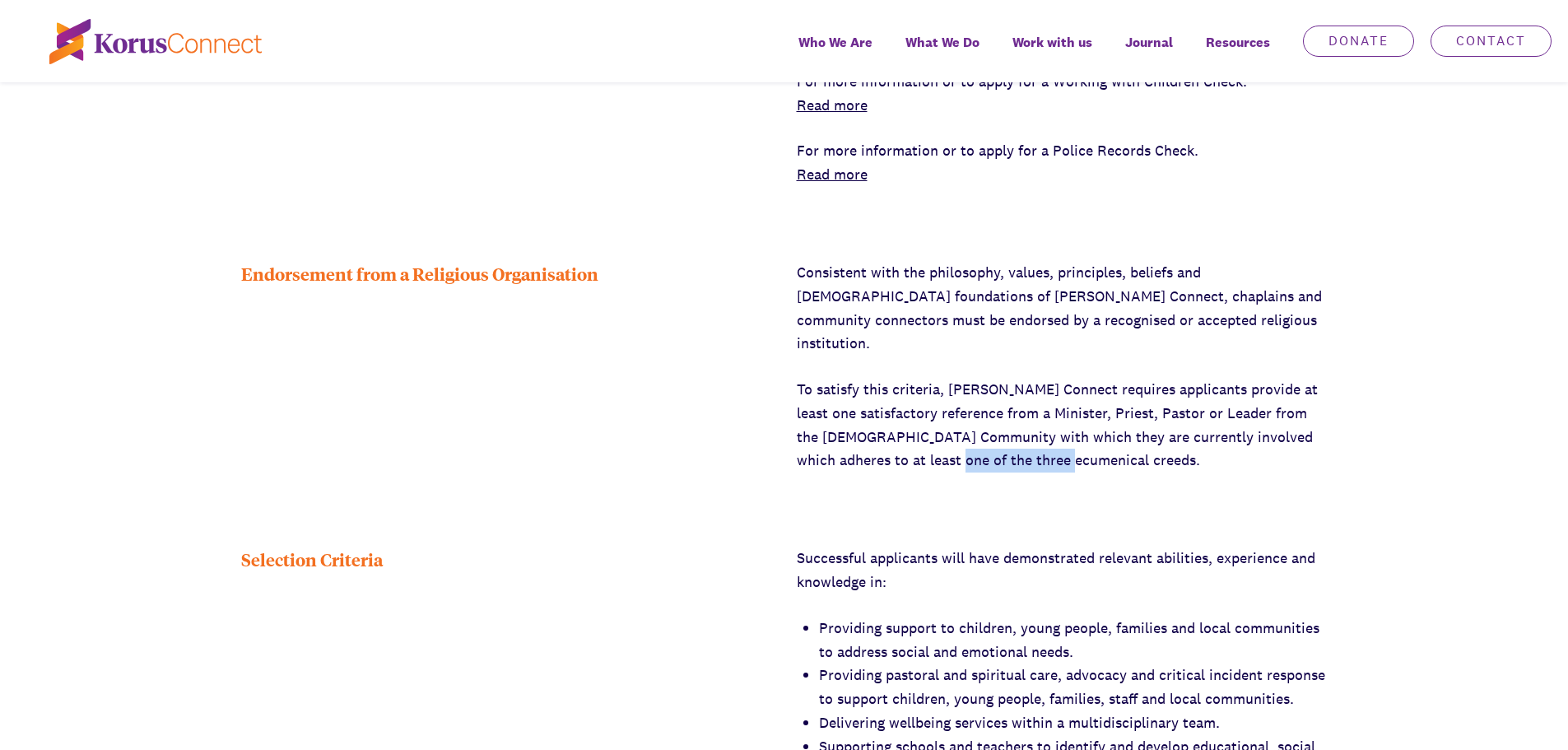
drag, startPoint x: 945, startPoint y: 437, endPoint x: 1064, endPoint y: 443, distance: 119.2
click at [1064, 443] on p "To satisfy this criteria, [PERSON_NAME] Connect requires applicants provide at …" at bounding box center [1063, 424] width 531 height 95
copy p "[DEMOGRAPHIC_DATA] creeds"
click at [877, 377] on p "To satisfy this criteria, [PERSON_NAME] Connect requires applicants provide at …" at bounding box center [1063, 424] width 531 height 95
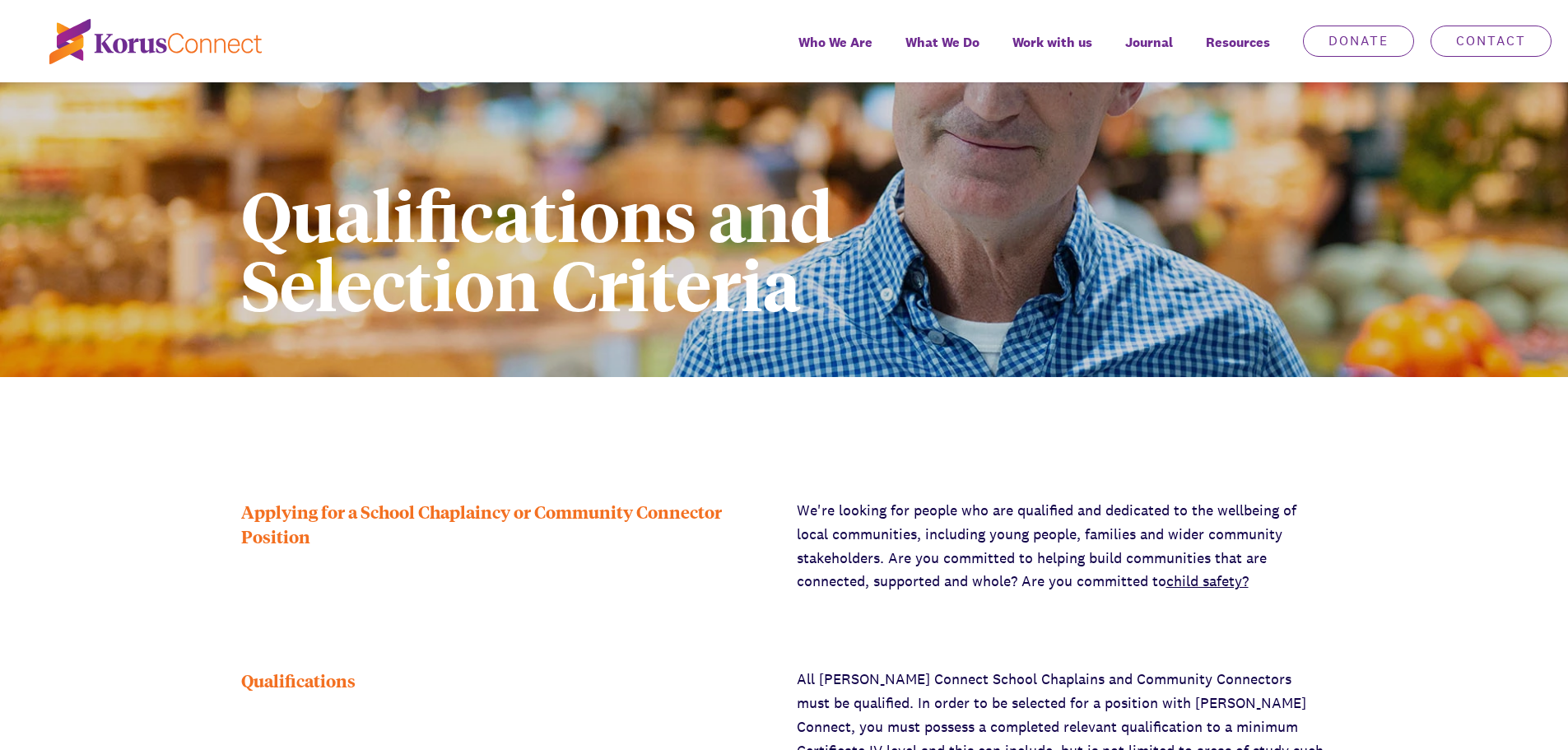
scroll to position [0, 0]
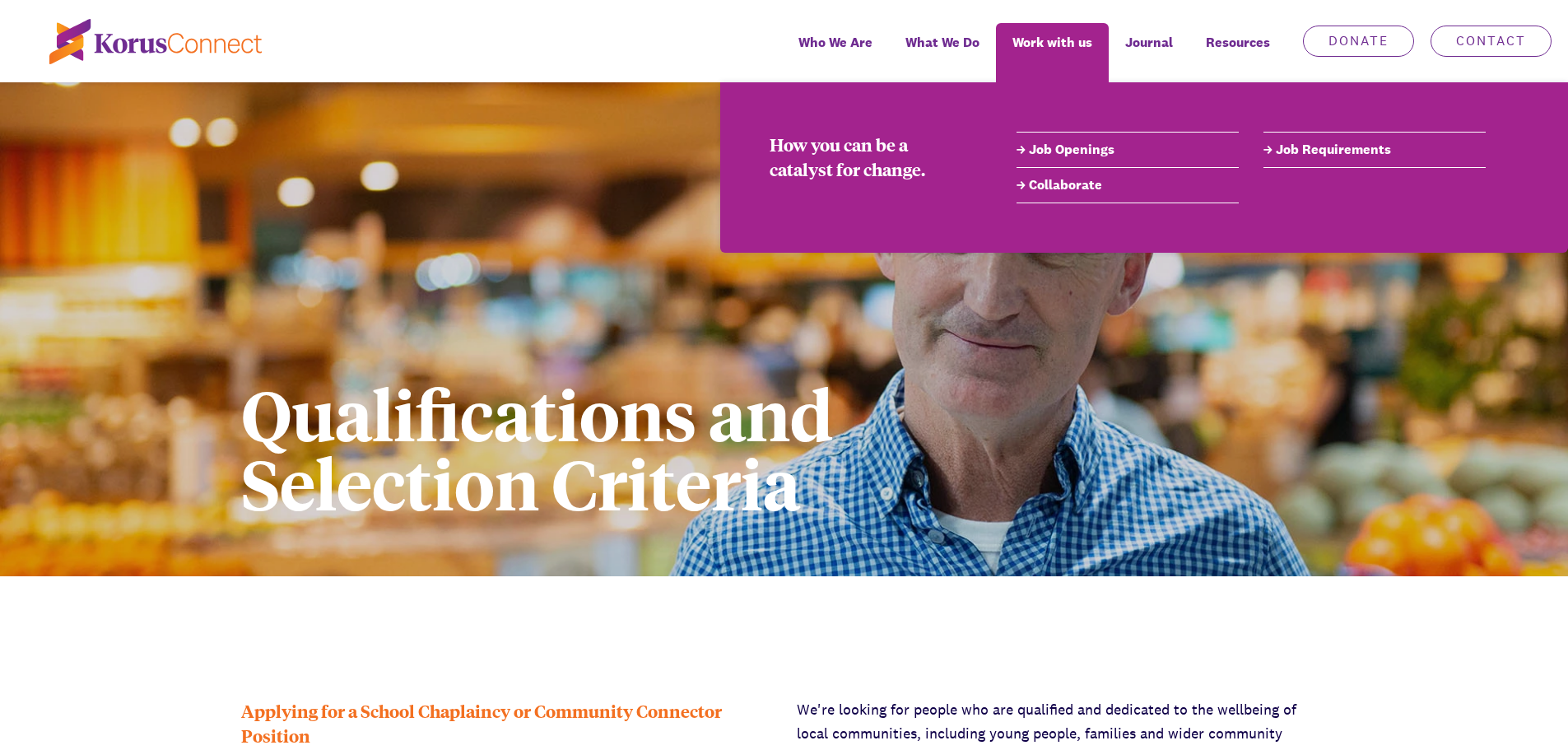
click at [1066, 155] on link "Job Openings" at bounding box center [1128, 150] width 223 height 20
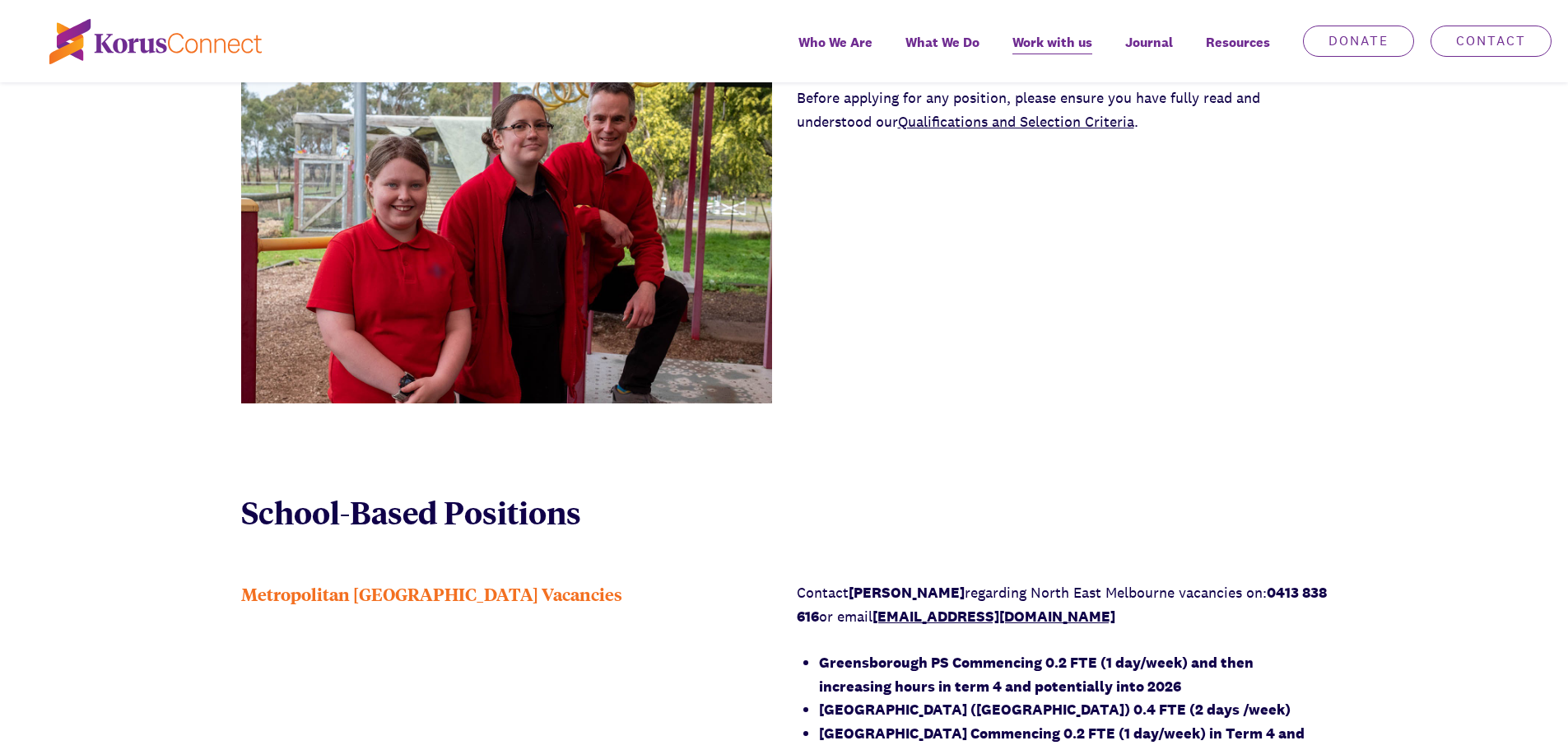
scroll to position [1071, 0]
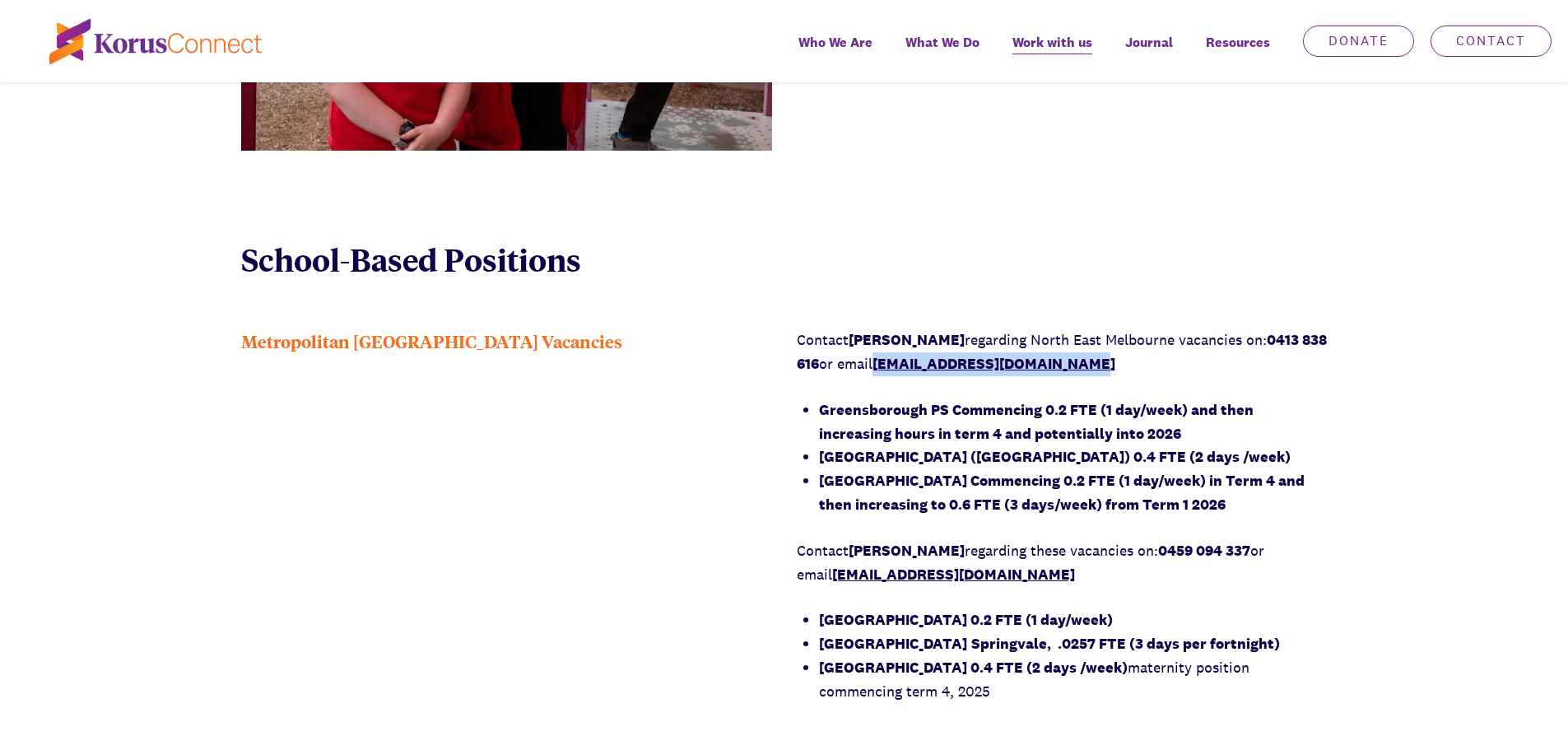
drag, startPoint x: 1108, startPoint y: 364, endPoint x: 912, endPoint y: 370, distance: 196.1
click at [912, 370] on p "Contact [PERSON_NAME] regarding [GEOGRAPHIC_DATA] vacancies on: 0413 838 616 or…" at bounding box center [1063, 353] width 531 height 48
copy link "[EMAIL_ADDRESS][DOMAIN_NAME]"
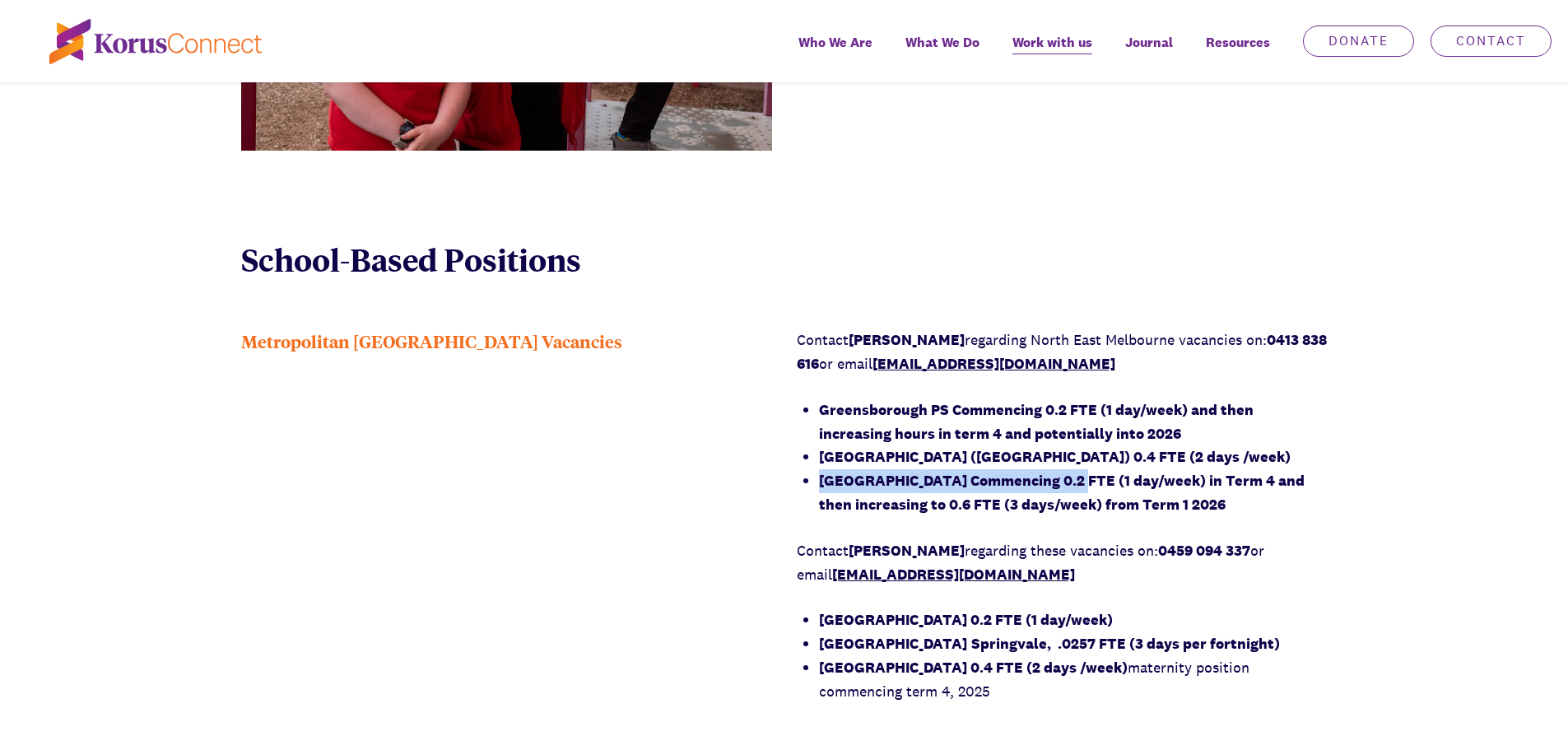
drag, startPoint x: 815, startPoint y: 480, endPoint x: 1052, endPoint y: 475, distance: 237.1
click at [1052, 475] on div "Contact [PERSON_NAME] regarding [GEOGRAPHIC_DATA] vacancies on: 0413 838 616 or…" at bounding box center [1063, 515] width 531 height 375
copy strong "[GEOGRAPHIC_DATA]"
click at [1411, 386] on div "Metropolitan [GEOGRAPHIC_DATA] Vacancies Contact [PERSON_NAME] regarding [GEOGR…" at bounding box center [784, 526] width 1568 height 396
drag, startPoint x: 813, startPoint y: 481, endPoint x: 1049, endPoint y: 483, distance: 236.0
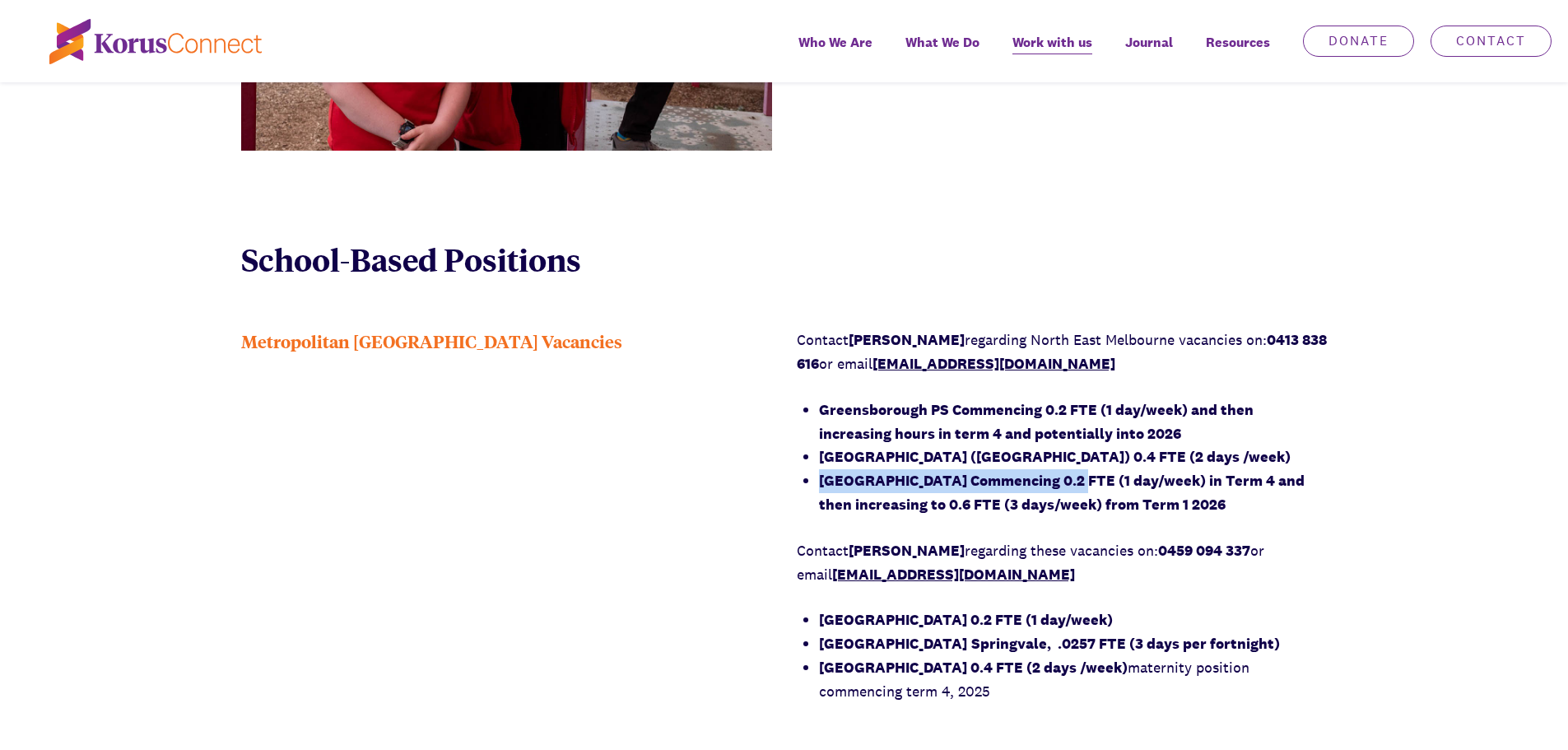
click at [1049, 483] on div "Contact [PERSON_NAME] regarding [GEOGRAPHIC_DATA] vacancies on: 0413 838 616 or…" at bounding box center [1063, 515] width 531 height 375
copy strong "[GEOGRAPHIC_DATA]"
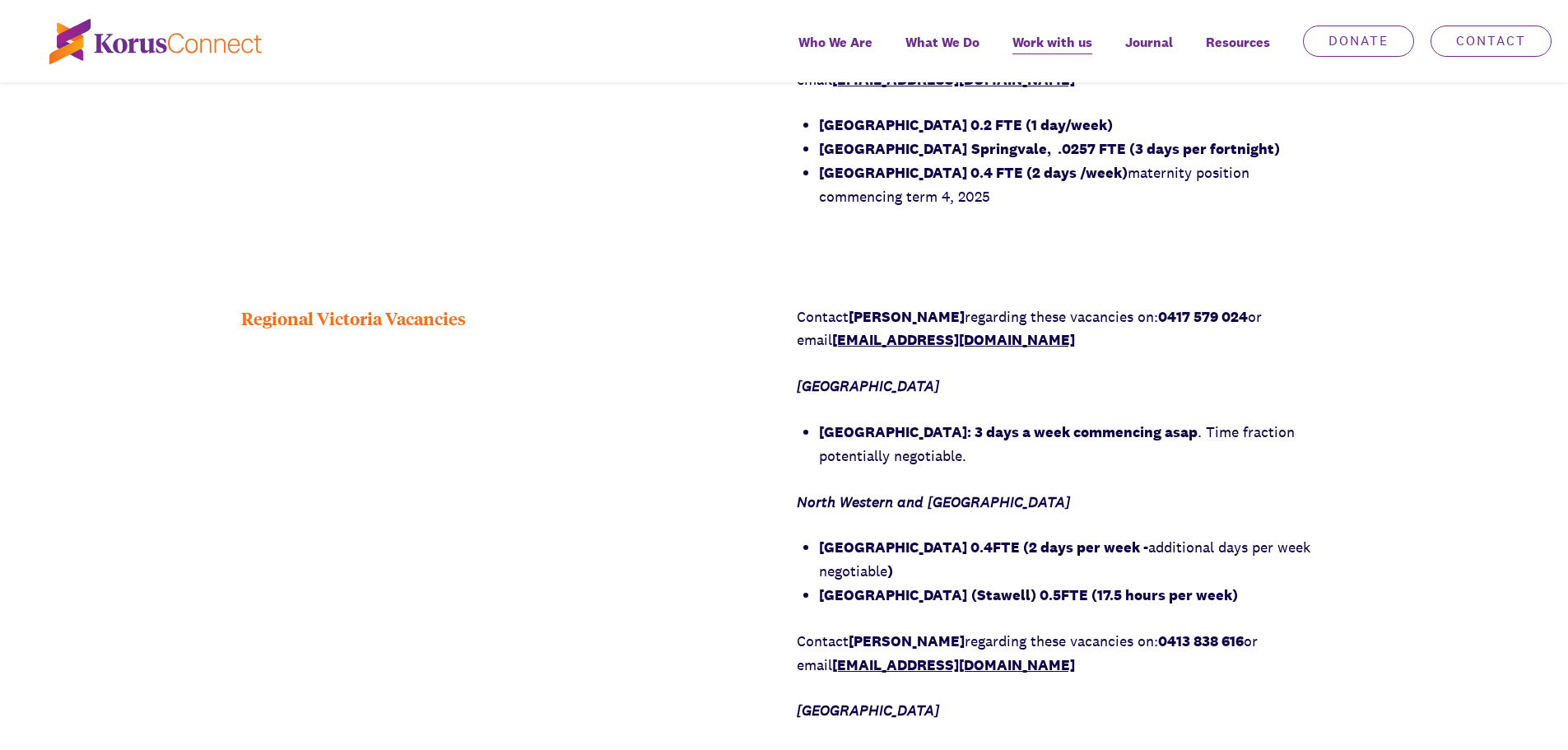
scroll to position [1564, 0]
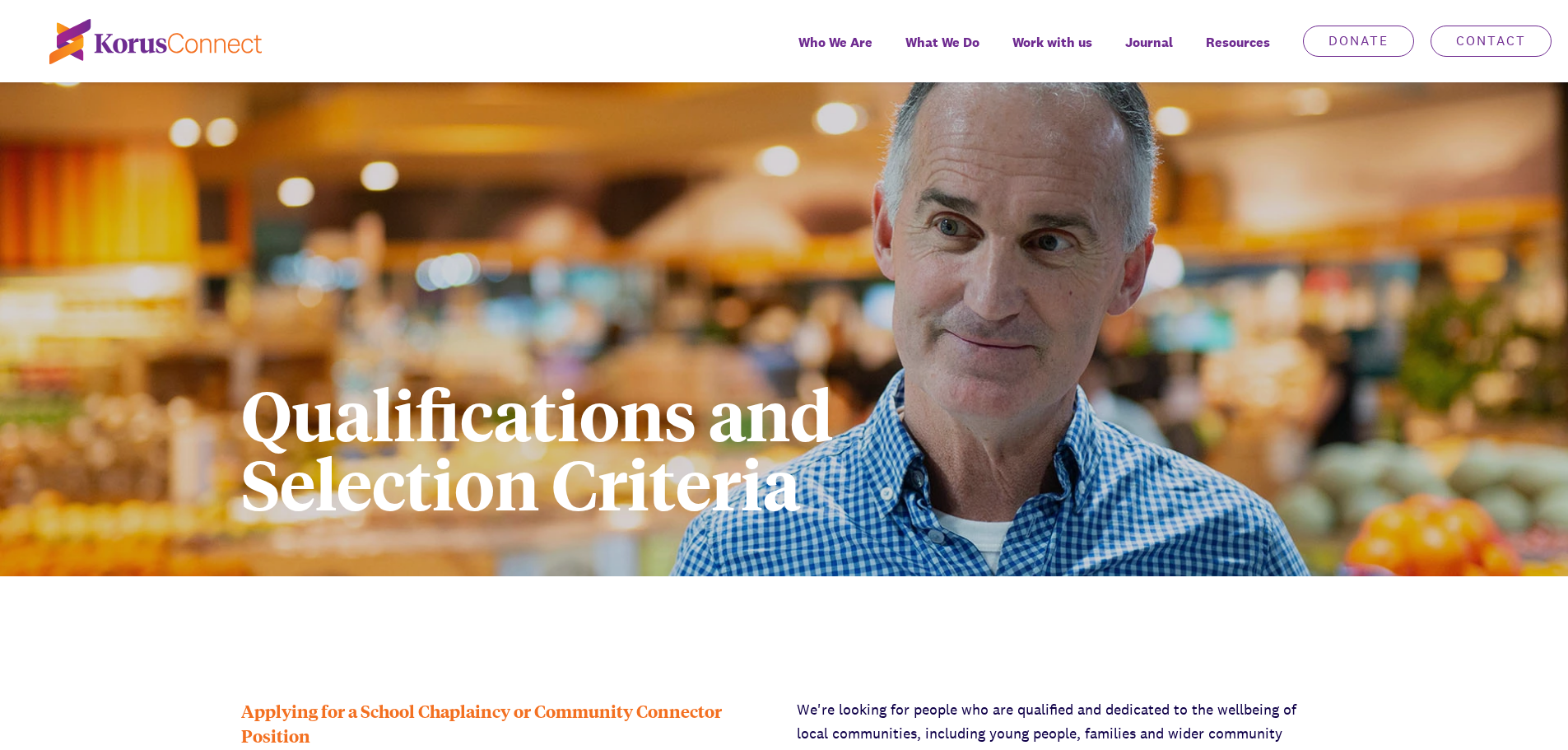
scroll to position [247, 0]
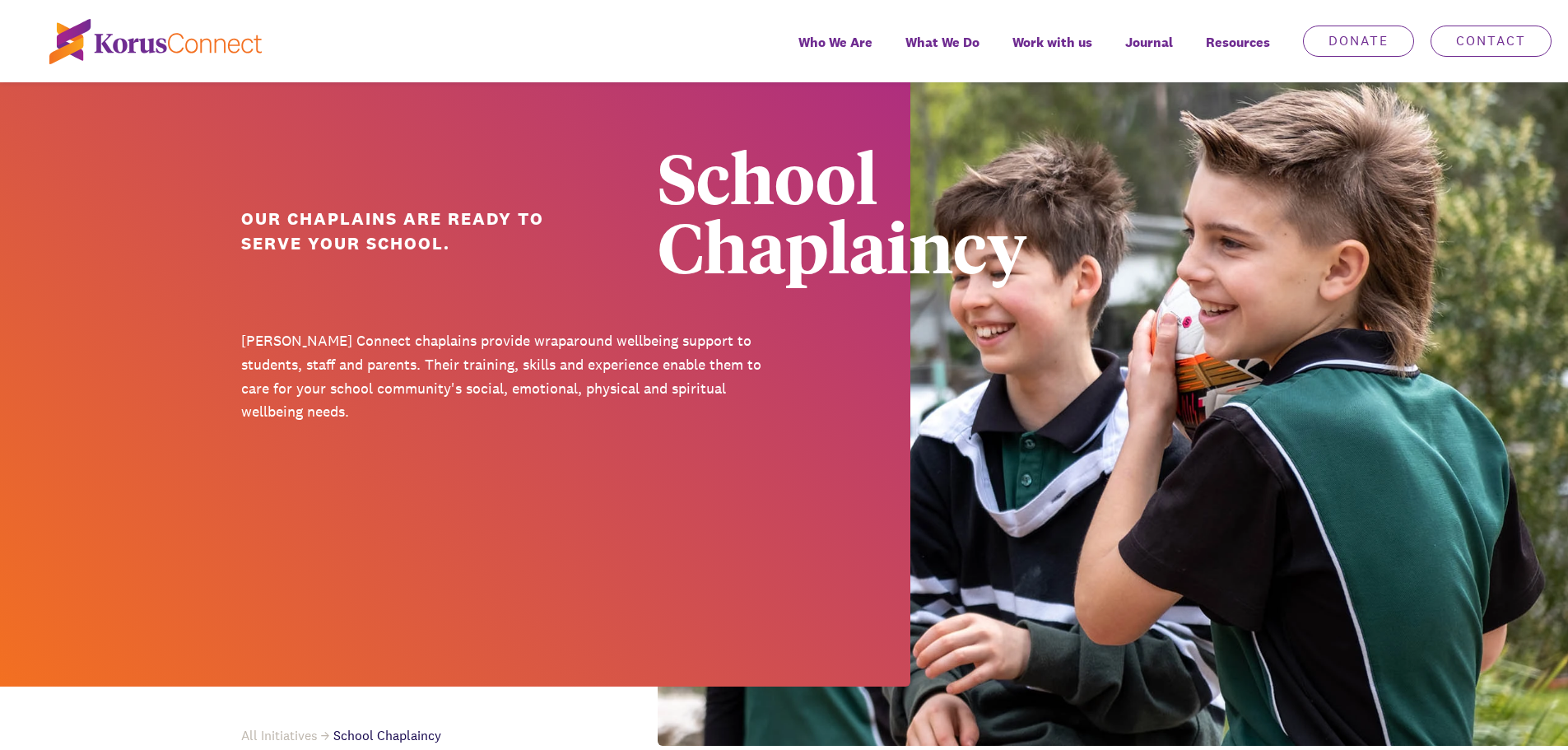
scroll to position [5351, 0]
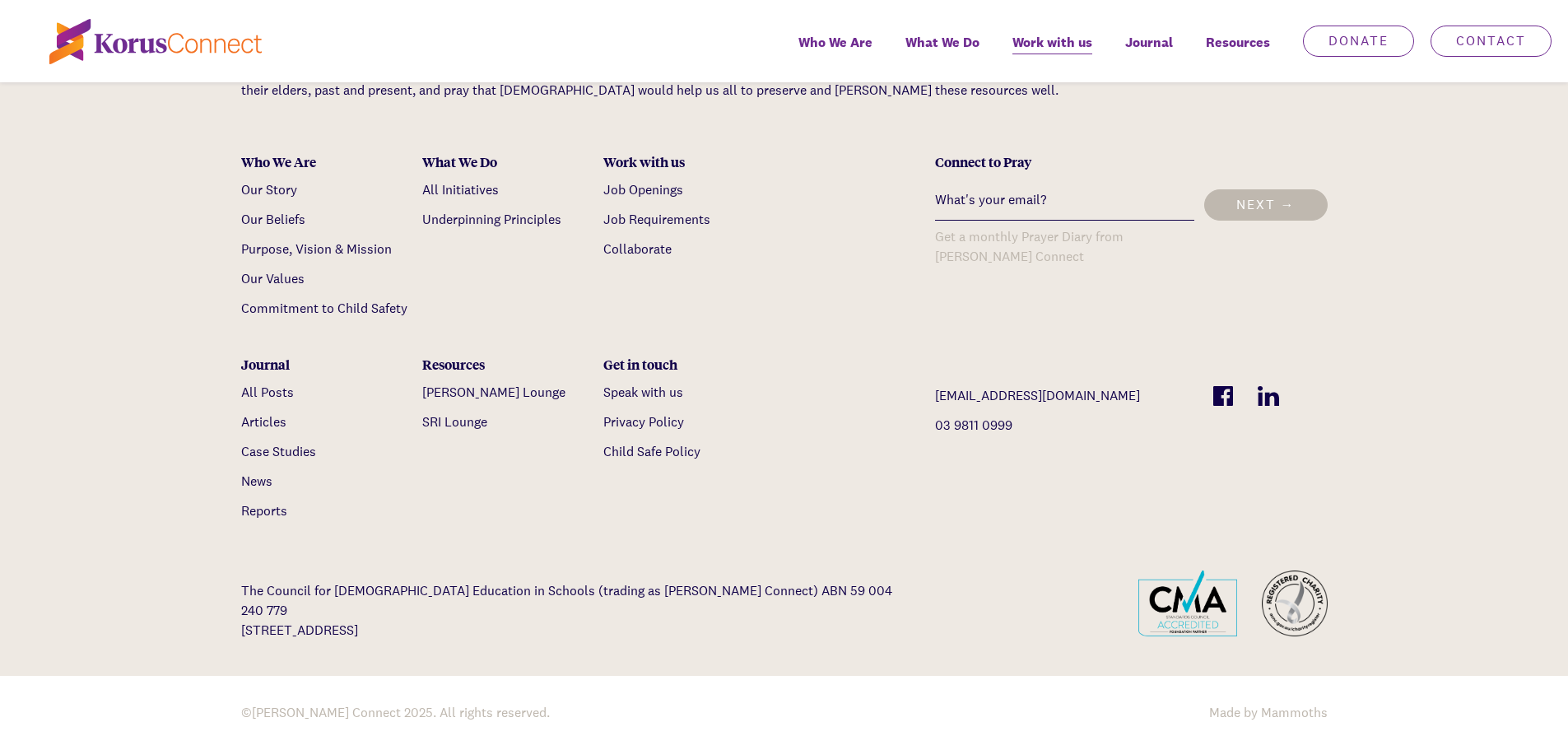
scroll to position [658, 0]
